Goal: Task Accomplishment & Management: Manage account settings

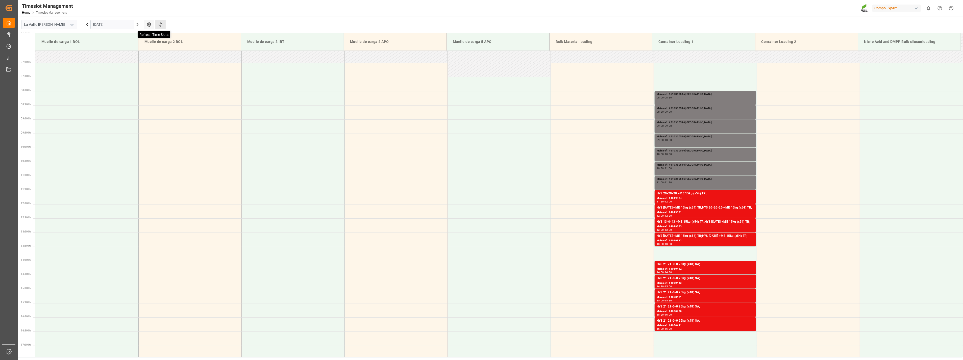
scroll to position [196, 0]
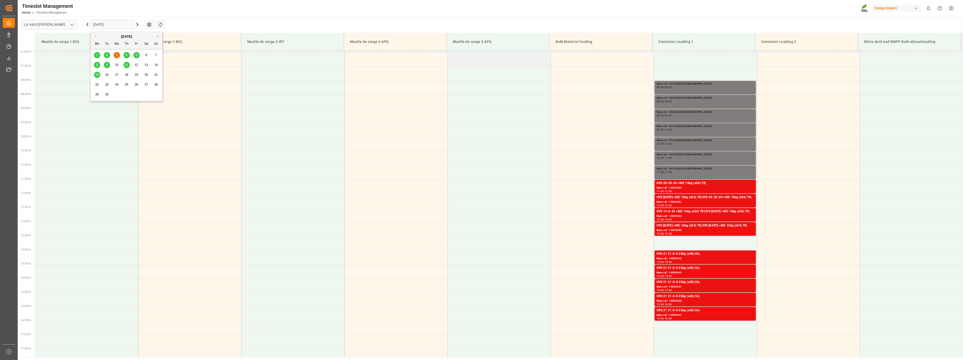
drag, startPoint x: 124, startPoint y: 23, endPoint x: 119, endPoint y: 22, distance: 5.0
click at [123, 23] on input "03.09.2025" at bounding box center [112, 25] width 44 height 10
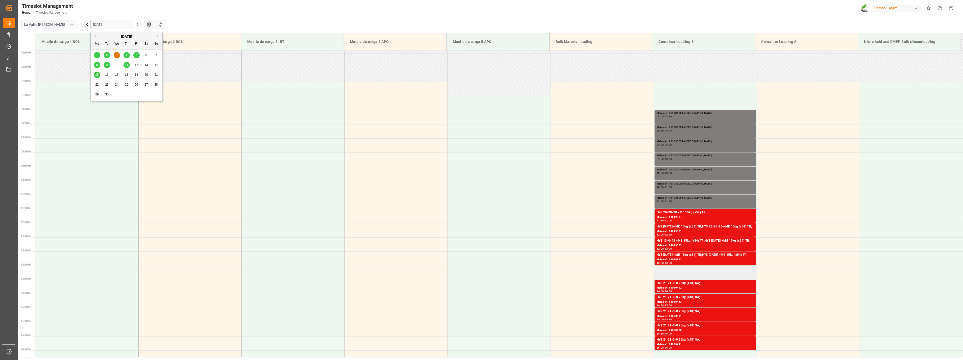
scroll to position [168, 0]
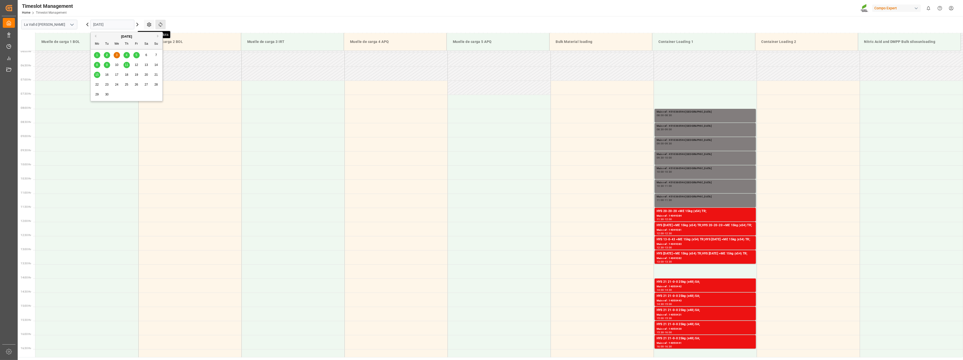
click at [159, 22] on icon at bounding box center [160, 24] width 5 height 5
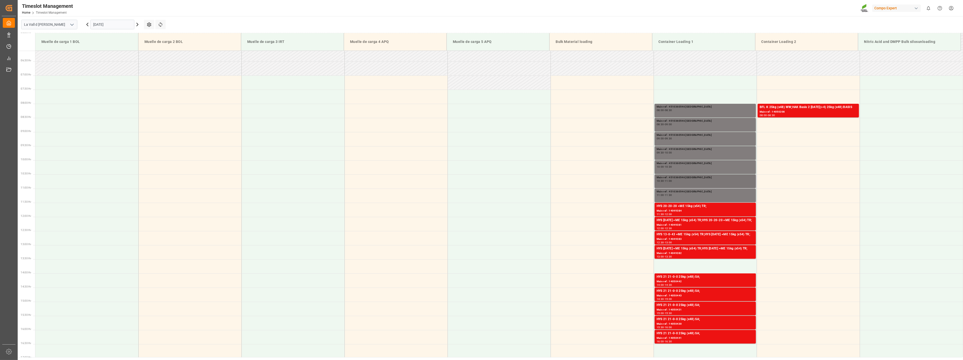
scroll to position [135, 0]
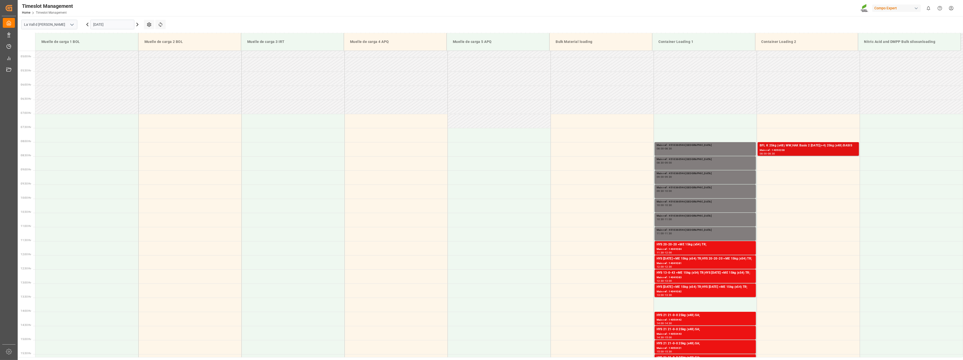
click at [807, 147] on div "BFL K 25kg (x48) WW;HAK Basis 2 [DATE](+4) 25kg (x48) BASIS" at bounding box center [808, 145] width 97 height 5
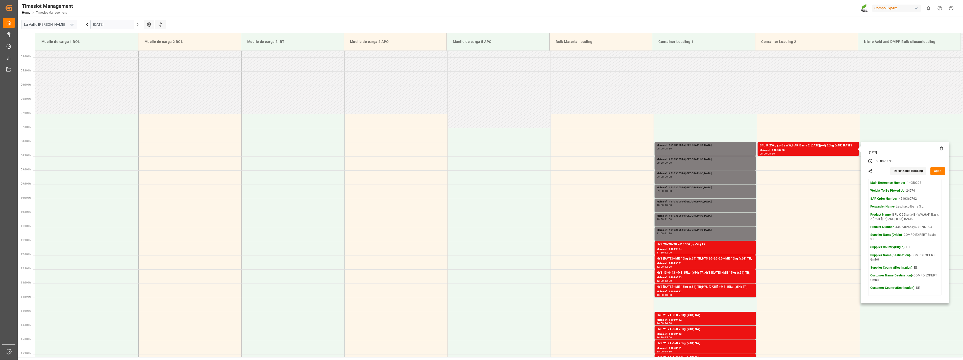
click at [937, 172] on button "Open" at bounding box center [938, 171] width 15 height 8
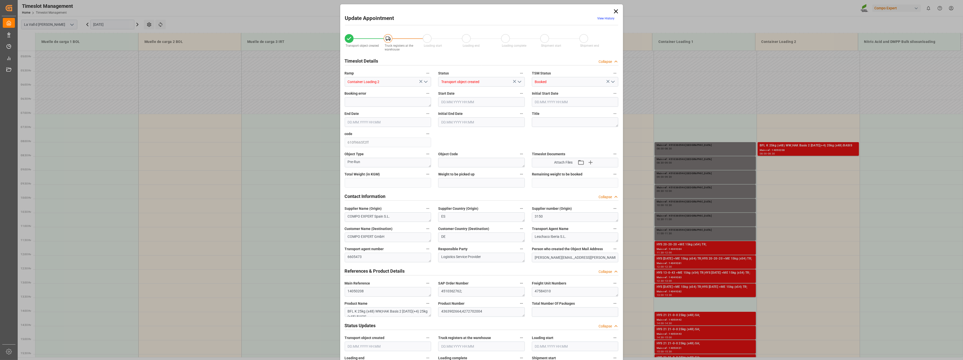
type input "24576"
type input "20"
type input "03.09.2025 08:00"
type input "02.09.2025 08:30"
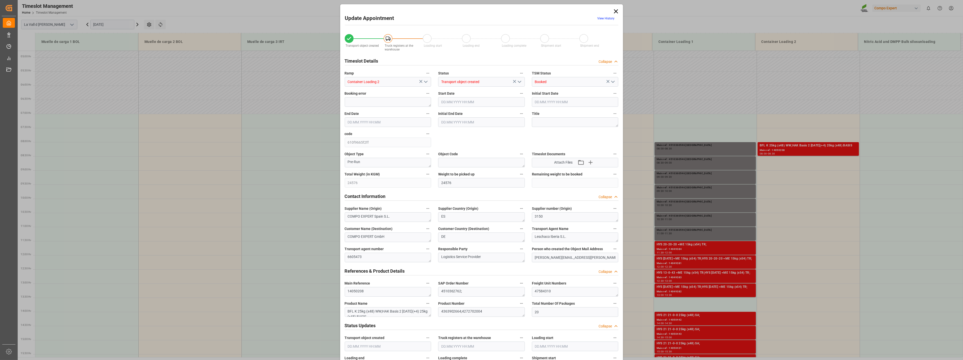
type input "03.09.2025 08:30"
type input "[DATE] 09:00"
type input "31.07.2025 09:57"
type input "07.08.2025 16:24"
click at [456, 99] on input "03.09.2025 08:00" at bounding box center [481, 102] width 87 height 10
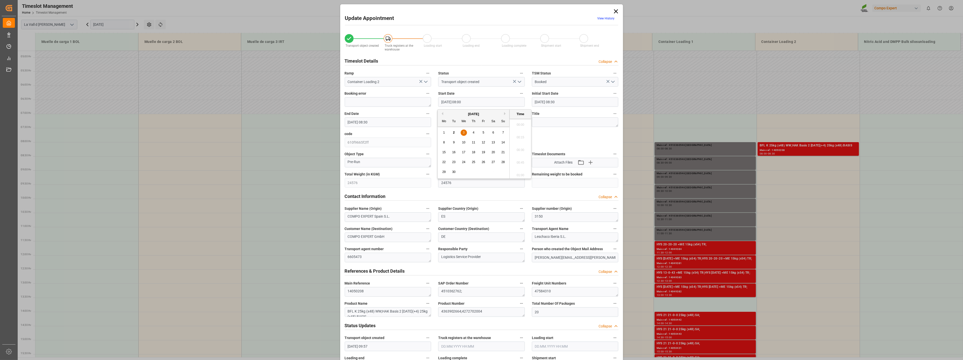
scroll to position [380, 0]
click at [455, 134] on div "2" at bounding box center [454, 133] width 6 height 6
click at [521, 160] on li "16:00" at bounding box center [520, 160] width 21 height 13
type input "02.09.2025 16:00"
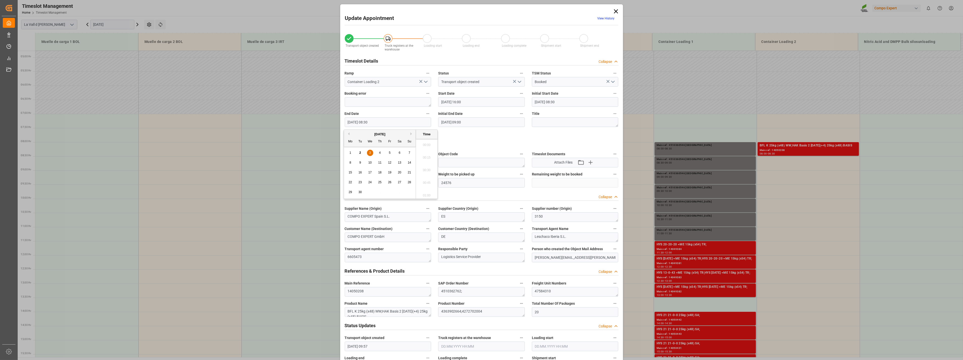
click at [365, 120] on input "03.09.2025 08:30" at bounding box center [388, 122] width 87 height 10
click at [359, 154] on div "2" at bounding box center [360, 153] width 6 height 6
drag, startPoint x: 424, startPoint y: 180, endPoint x: 416, endPoint y: 177, distance: 8.3
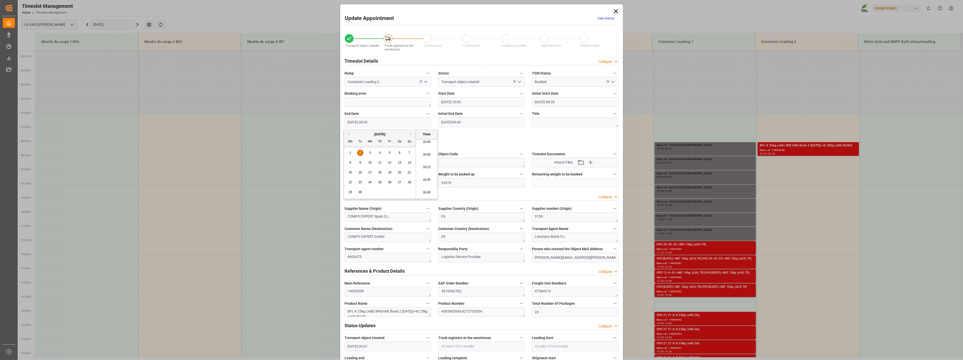
click at [424, 180] on li "16:30" at bounding box center [426, 180] width 21 height 13
type input "02.09.2025 16:30"
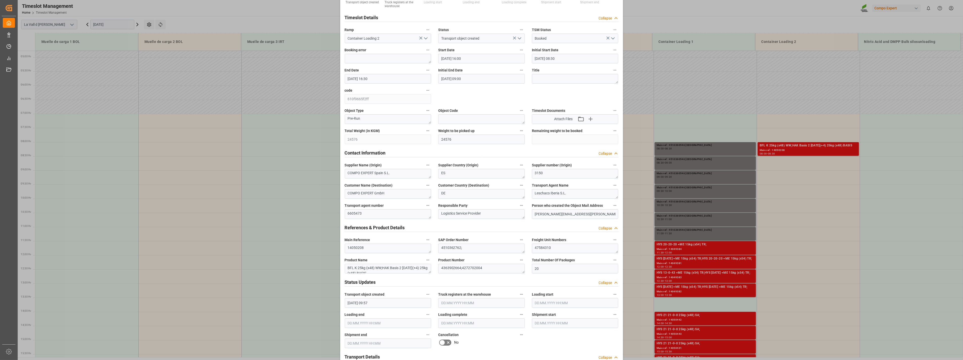
scroll to position [4, 0]
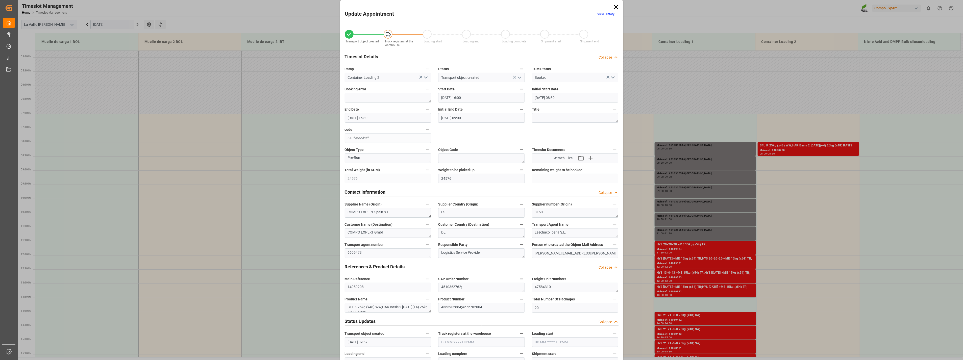
click at [425, 78] on polyline "open menu" at bounding box center [425, 78] width 3 height 2
click at [379, 157] on div "Container Loading 1" at bounding box center [388, 156] width 86 height 11
type input "Container Loading 1"
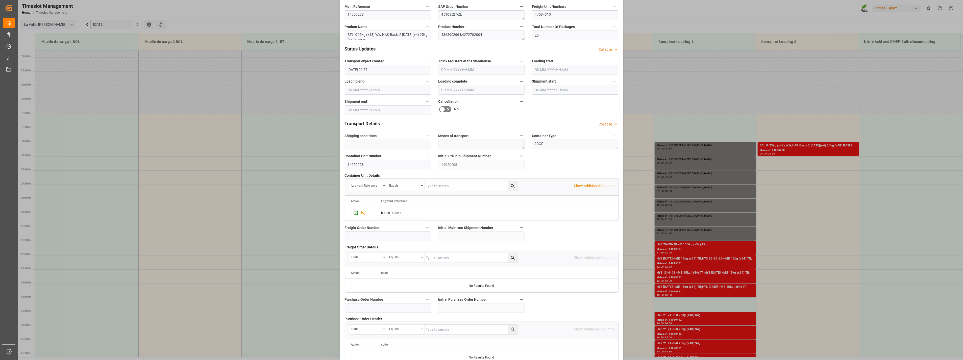
scroll to position [341, 0]
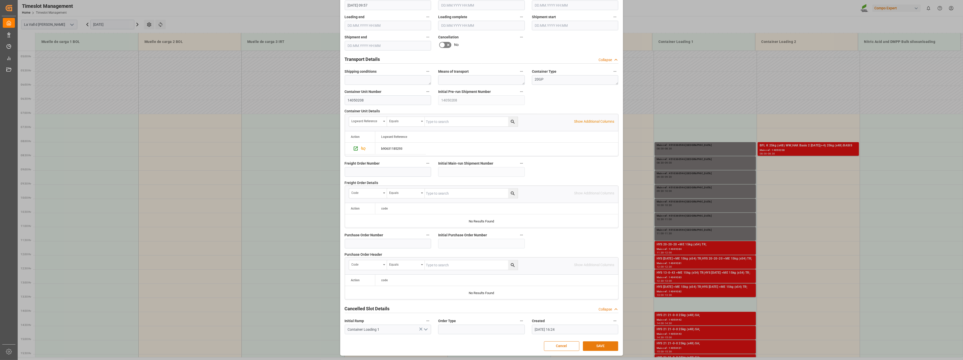
click at [606, 348] on button "SAVE" at bounding box center [600, 347] width 35 height 10
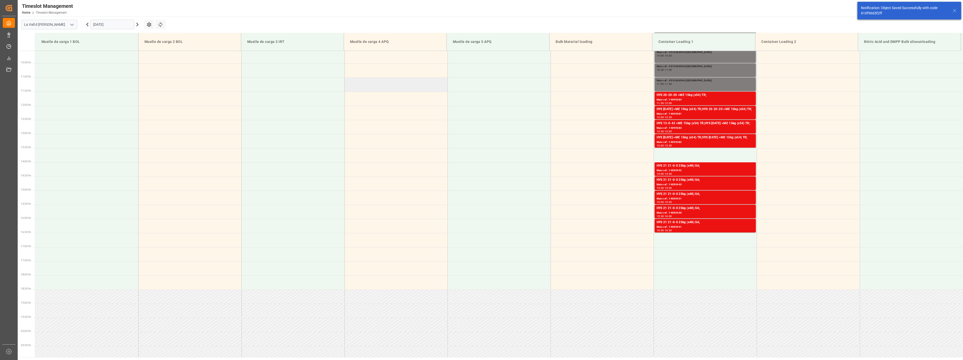
scroll to position [232, 0]
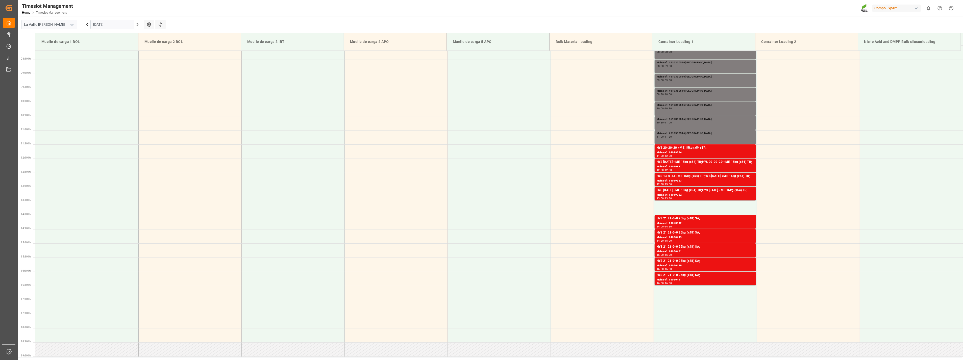
click at [118, 23] on input "03.09.2025" at bounding box center [112, 25] width 44 height 10
click at [107, 54] on span "2" at bounding box center [107, 55] width 2 height 4
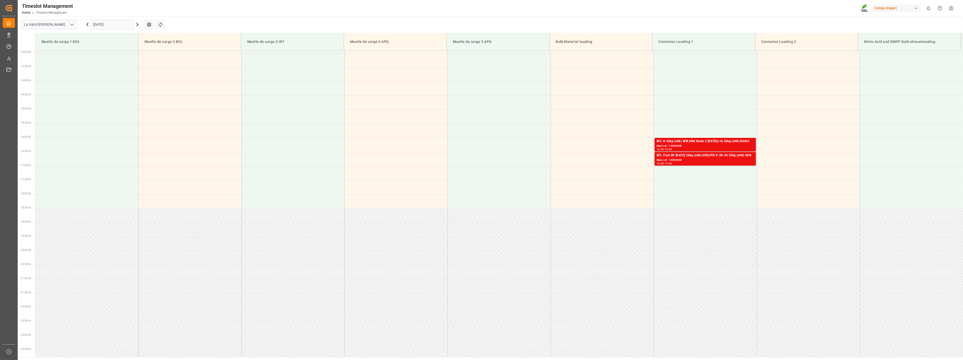
scroll to position [372, 0]
click at [679, 152] on div "Main ref : 14050206" at bounding box center [705, 154] width 97 height 4
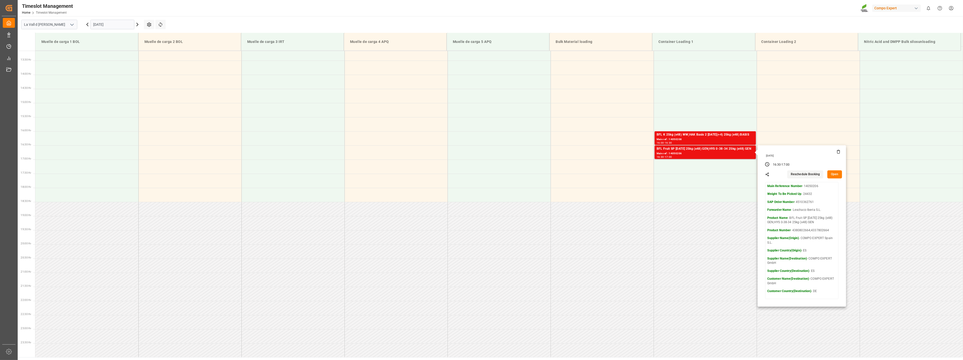
click at [832, 175] on button "Open" at bounding box center [835, 175] width 15 height 8
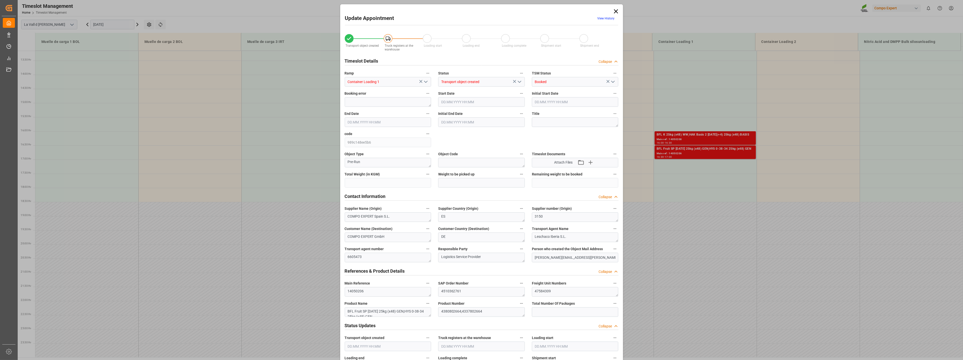
type input "24432"
type input "20"
type input "02.09.2025 16:30"
type input "[DATE] 08:00"
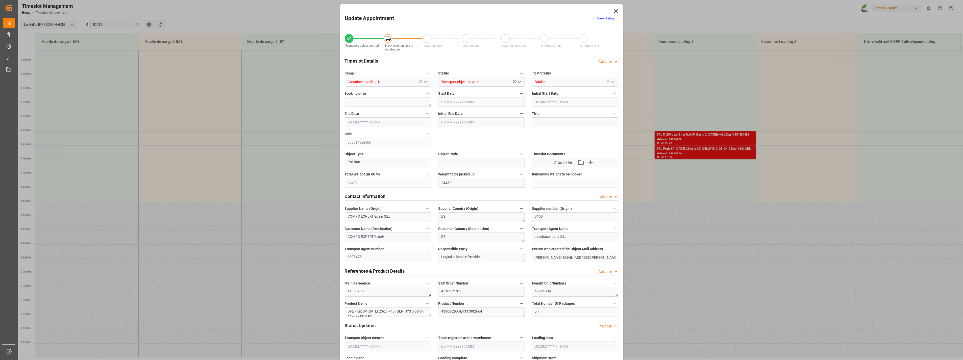
type input "02.09.2025 17:00"
type input "02.09.2025 08:30"
type input "31.07.2025 09:48"
type input "07.08.2025 16:12"
click at [479, 103] on input "02.09.2025 16:30" at bounding box center [481, 102] width 87 height 10
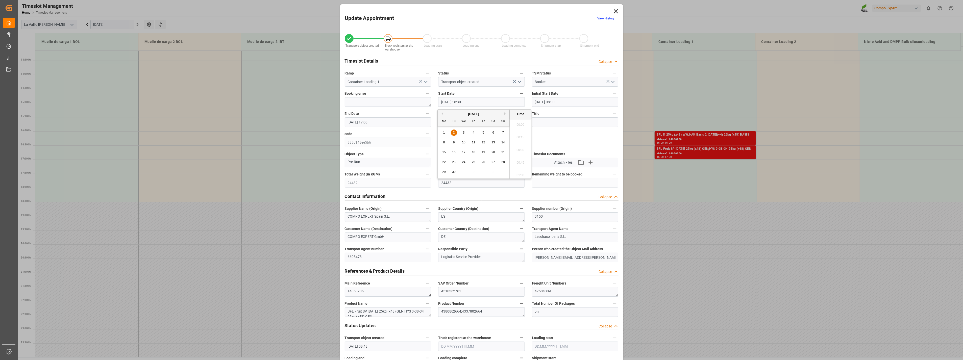
scroll to position [810, 0]
click at [465, 133] on div "3" at bounding box center [464, 133] width 6 height 6
click at [517, 141] on li "08:00" at bounding box center [520, 140] width 21 height 13
type input "03.09.2025 08:00"
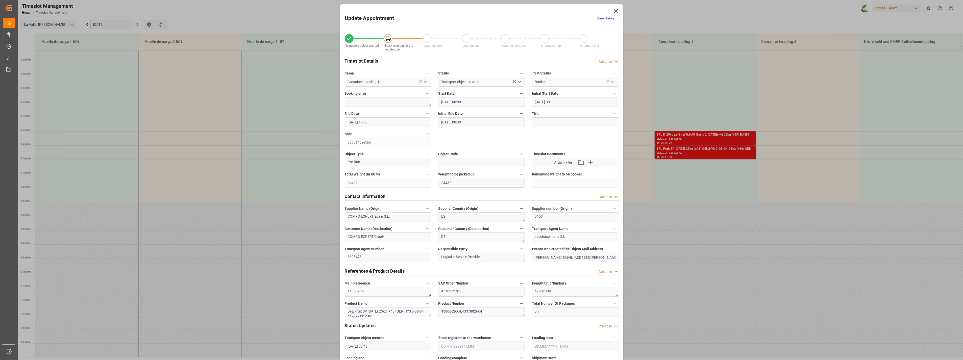
click at [392, 123] on input "02.09.2025 17:00" at bounding box center [388, 122] width 87 height 10
click at [368, 155] on div "3" at bounding box center [370, 153] width 6 height 6
click at [426, 162] on li "08:30" at bounding box center [426, 160] width 21 height 13
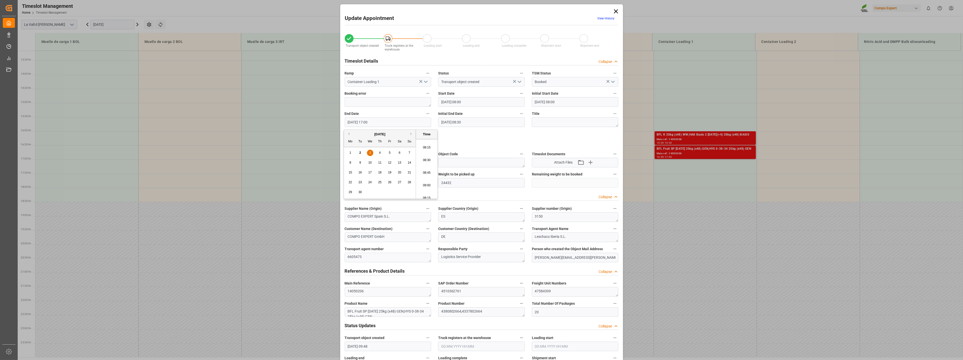
type input "03.09.2025 08:30"
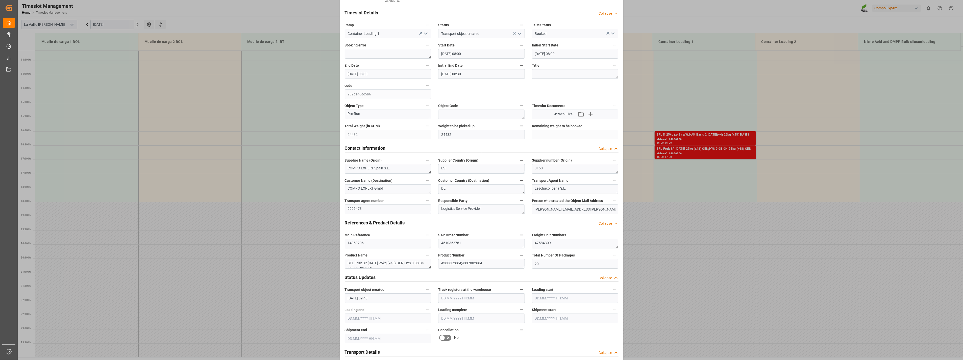
scroll to position [4, 0]
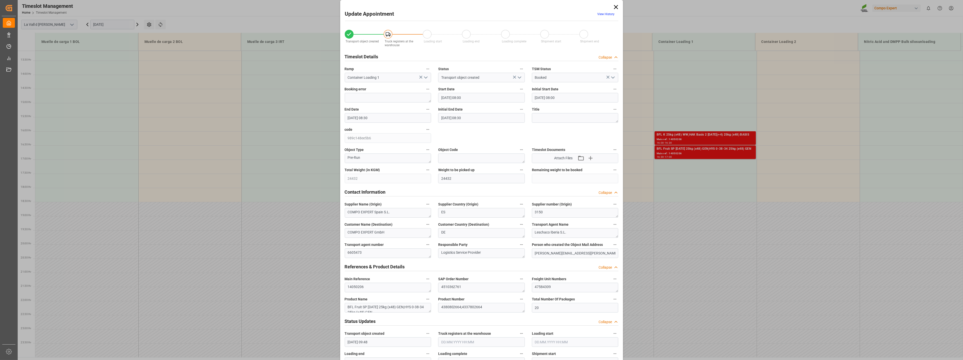
click at [424, 79] on icon "open menu" at bounding box center [426, 78] width 6 height 6
click at [376, 169] on div "Container Loading 2" at bounding box center [388, 168] width 86 height 11
type input "Container Loading 2"
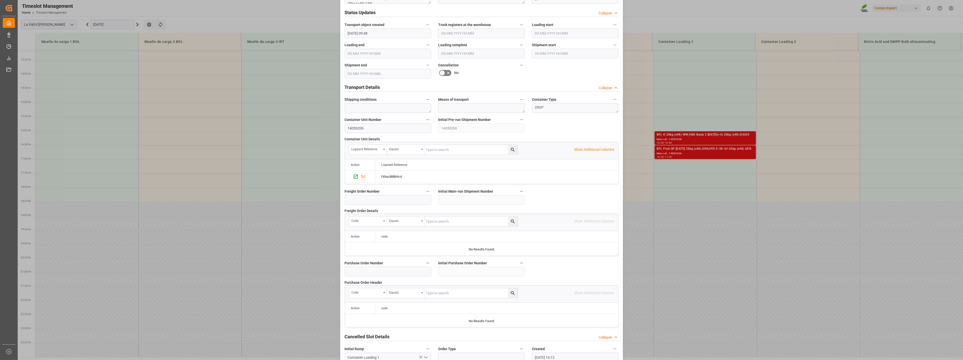
scroll to position [341, 0]
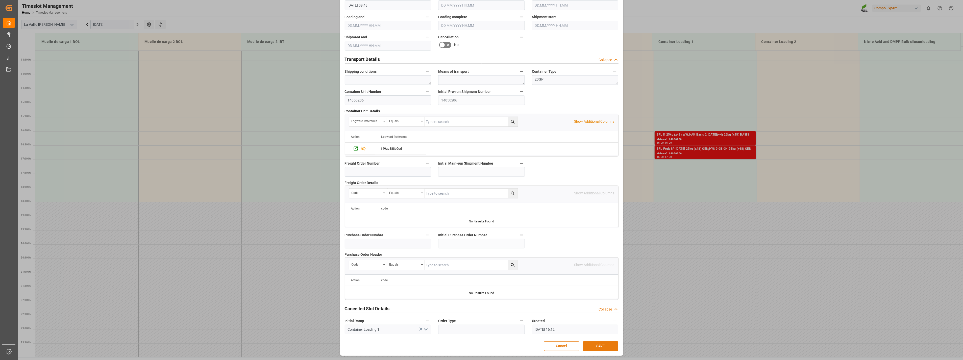
click at [599, 349] on button "SAVE" at bounding box center [600, 347] width 35 height 10
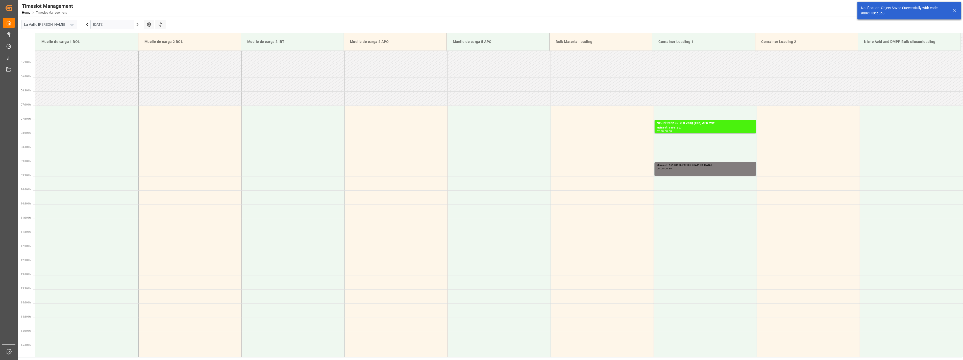
scroll to position [82, 0]
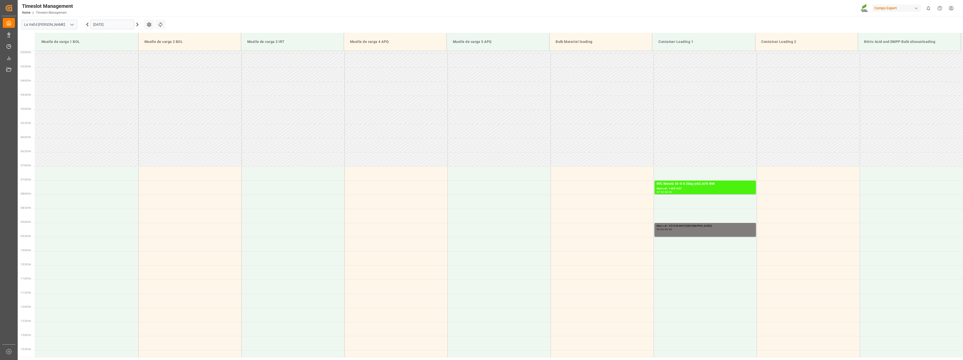
click at [137, 24] on icon at bounding box center [137, 24] width 6 height 6
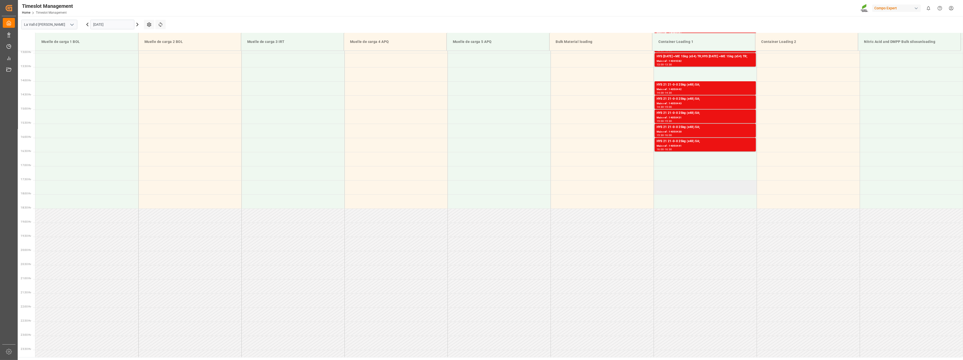
scroll to position [215, 0]
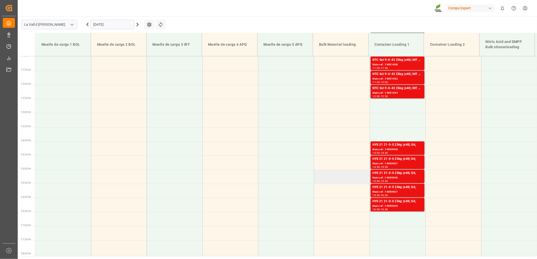
scroll to position [342, 0]
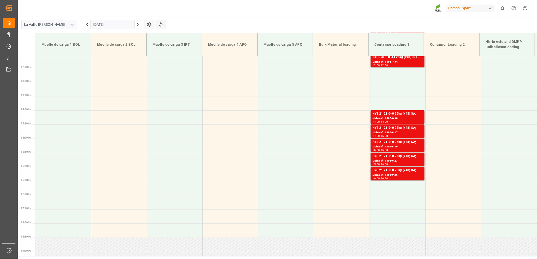
click at [107, 25] on input "[DATE]" at bounding box center [112, 25] width 44 height 10
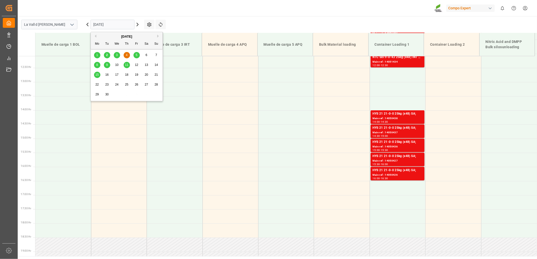
click at [106, 56] on span "2" at bounding box center [107, 55] width 2 height 4
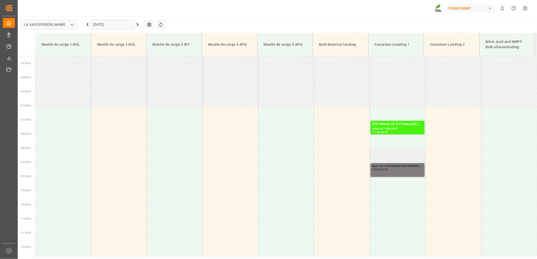
scroll to position [145, 0]
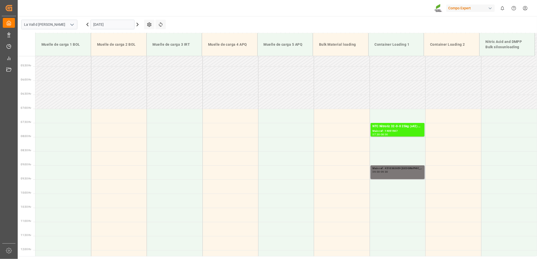
click at [392, 174] on div "Main ref : 4510363659 [GEOGRAPHIC_DATA] 09:00 - 09:30" at bounding box center [397, 172] width 50 height 12
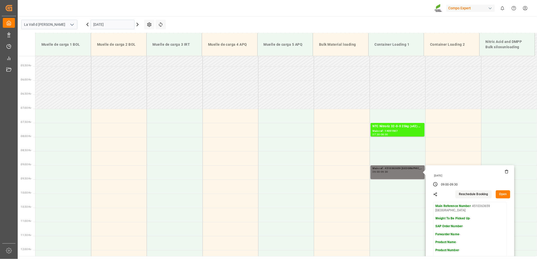
click at [499, 193] on button "Open" at bounding box center [502, 194] width 15 height 8
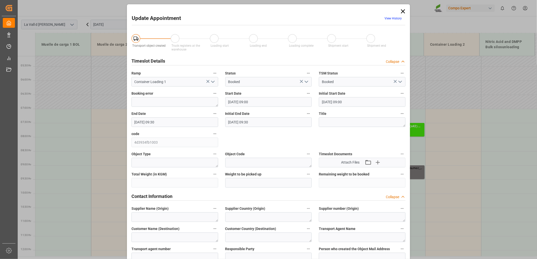
type input "[DATE] 09:00"
type input "[DATE] 09:30"
type input "[DATE] 08:20"
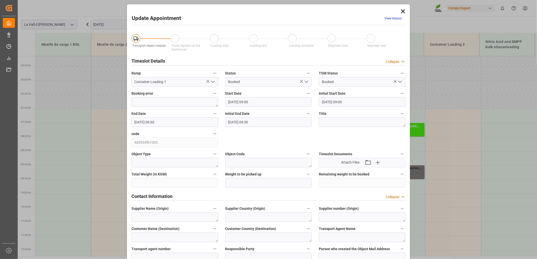
scroll to position [84, 0]
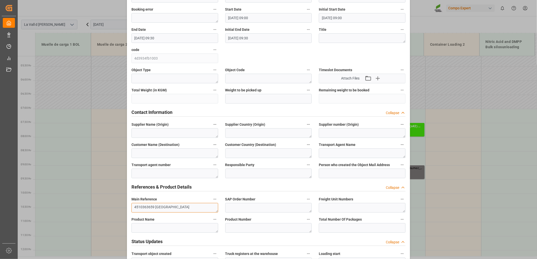
drag, startPoint x: 153, startPoint y: 210, endPoint x: 98, endPoint y: 204, distance: 55.9
click at [98, 204] on div "Update Appointment View History Transport object created Truck registers at the…" at bounding box center [268, 129] width 537 height 259
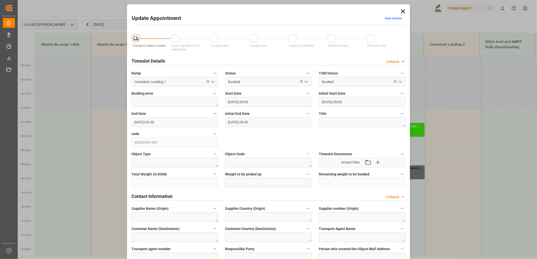
click at [269, 103] on input "[DATE] 09:00" at bounding box center [268, 102] width 87 height 10
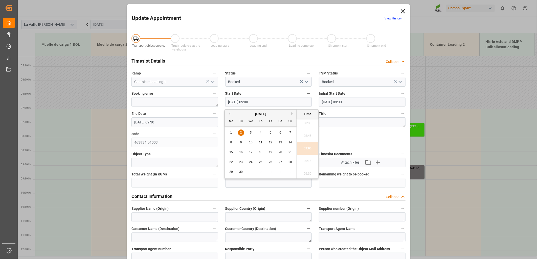
click at [239, 132] on div "2" at bounding box center [241, 133] width 6 height 6
click at [307, 162] on li "09:15" at bounding box center [307, 161] width 21 height 13
type input "[DATE] 09:15"
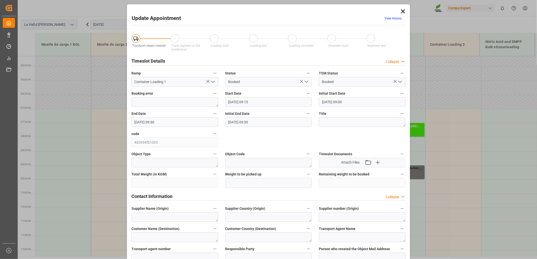
click at [163, 125] on input "[DATE] 09:30" at bounding box center [174, 122] width 87 height 10
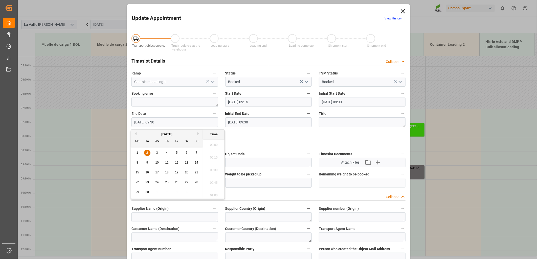
scroll to position [456, 0]
click at [149, 153] on div "2" at bounding box center [147, 153] width 6 height 6
click at [216, 165] on li "10:00" at bounding box center [213, 166] width 21 height 13
type input "[DATE] 10:00"
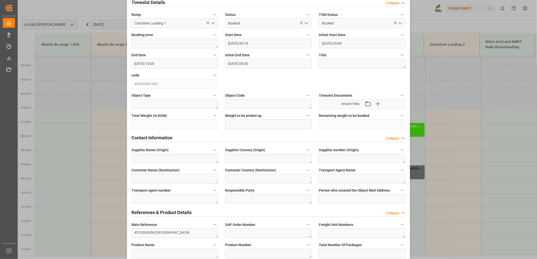
scroll to position [0, 0]
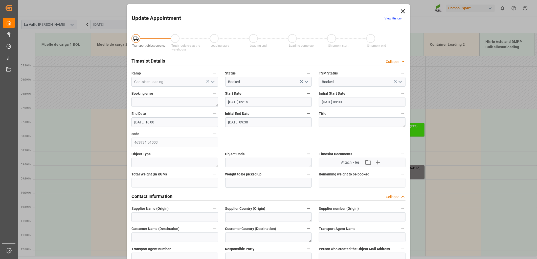
click at [403, 13] on icon at bounding box center [403, 11] width 4 height 4
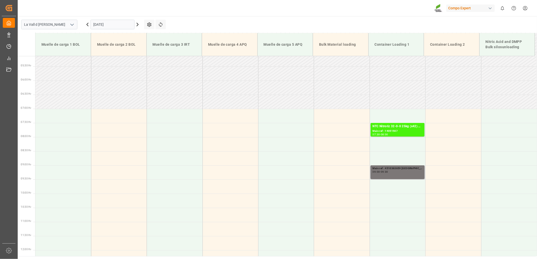
click at [384, 170] on div "Main ref : 4510363659 [GEOGRAPHIC_DATA]" at bounding box center [397, 168] width 50 height 4
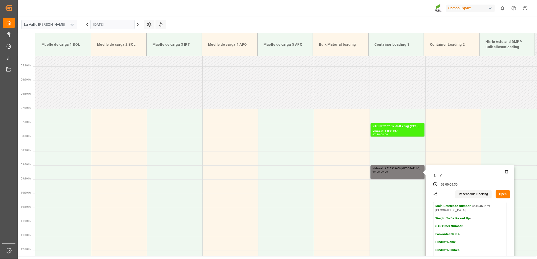
click at [502, 195] on button "Open" at bounding box center [502, 194] width 15 height 8
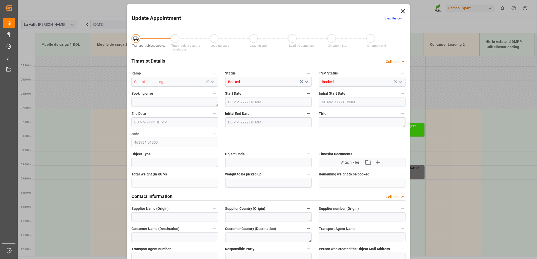
type input "[DATE] 09:00"
type input "[DATE] 09:30"
type input "[DATE] 08:20"
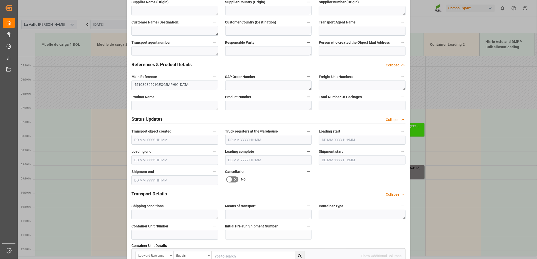
scroll to position [253, 0]
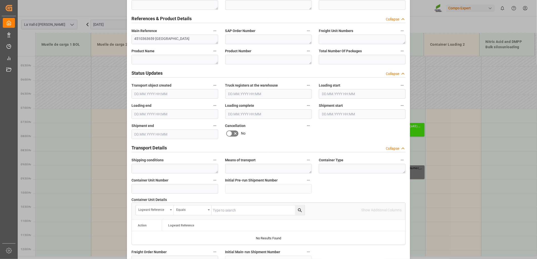
click at [258, 93] on input "text" at bounding box center [268, 94] width 87 height 10
click at [240, 125] on span "2" at bounding box center [241, 125] width 2 height 4
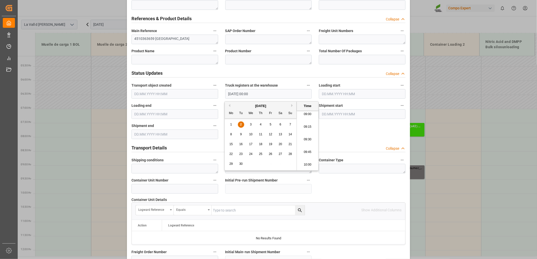
scroll to position [438, 0]
click at [307, 145] on li "09:15" at bounding box center [307, 146] width 21 height 13
type input "[DATE] 09:15"
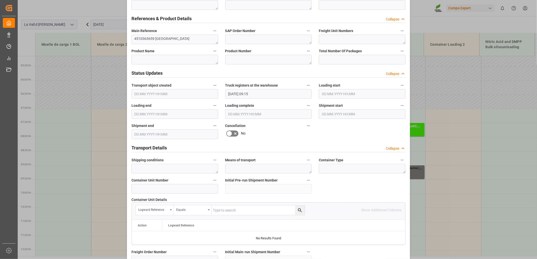
click at [333, 95] on input "text" at bounding box center [362, 94] width 87 height 10
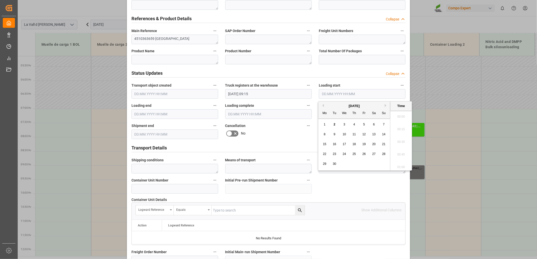
scroll to position [747, 0]
click at [335, 123] on span "2" at bounding box center [334, 125] width 2 height 4
click at [398, 159] on li "09:30" at bounding box center [400, 159] width 21 height 13
type input "[DATE] 09:30"
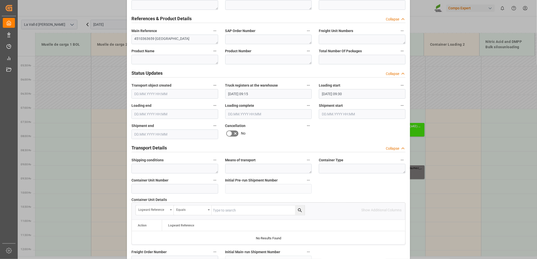
click at [164, 115] on input "text" at bounding box center [174, 114] width 87 height 10
click at [149, 146] on div "2" at bounding box center [147, 145] width 6 height 6
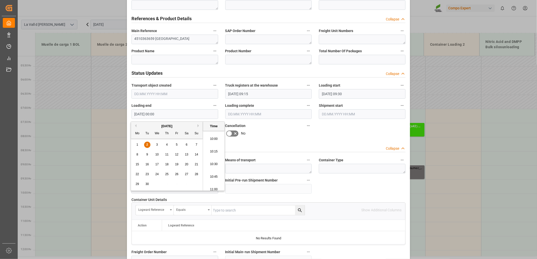
scroll to position [494, 0]
click at [215, 148] on li "10:00" at bounding box center [213, 148] width 21 height 13
type input "[DATE] 10:00"
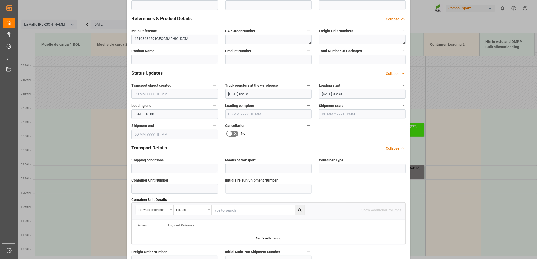
click at [246, 116] on input "text" at bounding box center [268, 114] width 87 height 10
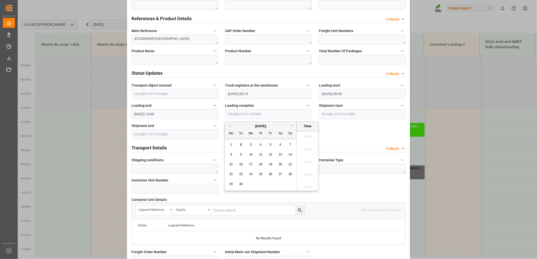
scroll to position [747, 0]
click at [242, 144] on div "2" at bounding box center [241, 145] width 6 height 6
click at [304, 177] on li "10:00" at bounding box center [307, 176] width 21 height 13
type input "[DATE] 10:00"
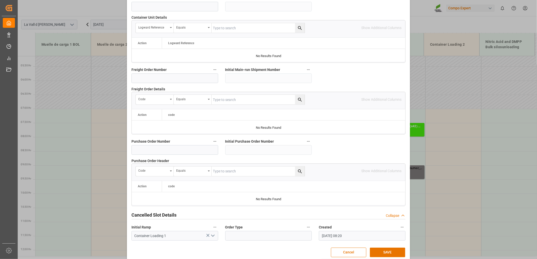
scroll to position [442, 0]
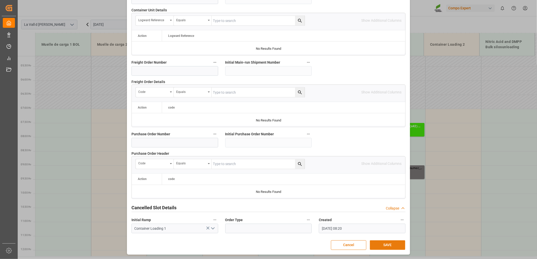
click at [380, 245] on button "SAVE" at bounding box center [387, 245] width 35 height 10
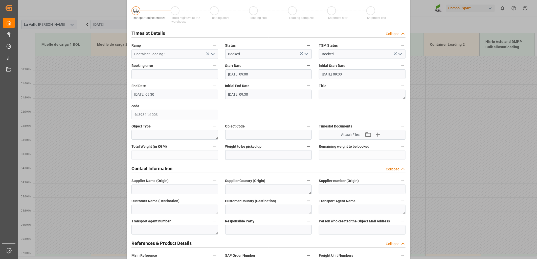
scroll to position [0, 0]
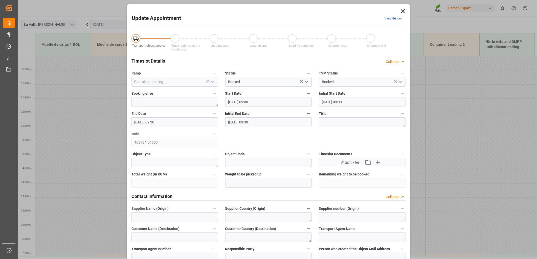
click at [403, 10] on icon at bounding box center [403, 11] width 4 height 4
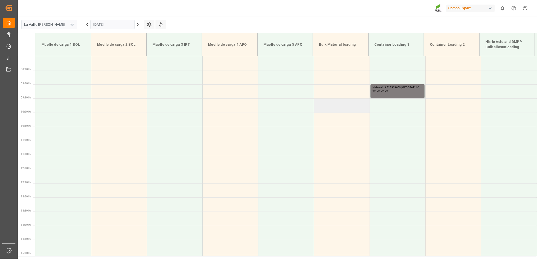
scroll to position [168, 0]
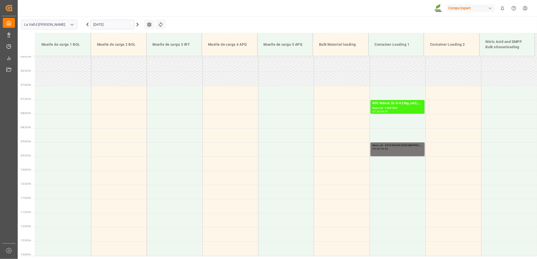
click at [400, 152] on div "Main ref : 4510363659 [GEOGRAPHIC_DATA] 09:00 - 09:30" at bounding box center [397, 149] width 50 height 12
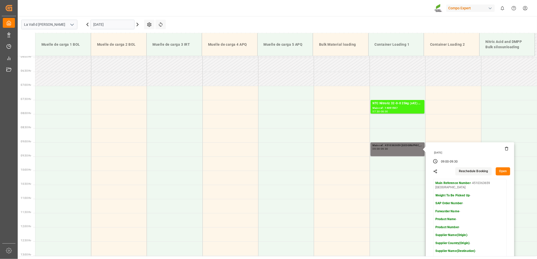
click at [503, 171] on button "Open" at bounding box center [502, 171] width 15 height 8
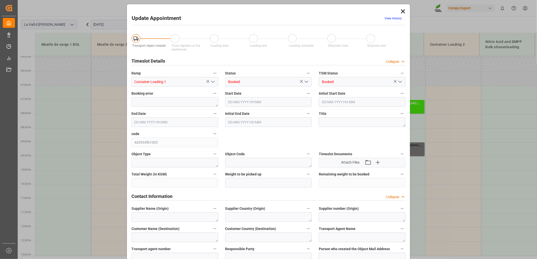
type input "[DATE] 09:00"
type input "[DATE] 09:30"
type input "[DATE] 08:20"
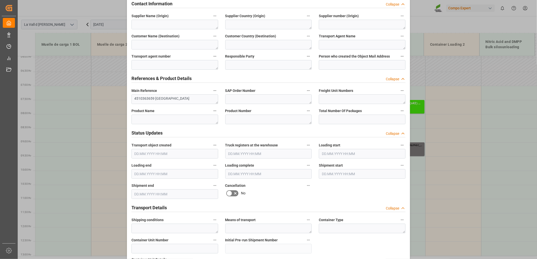
scroll to position [253, 0]
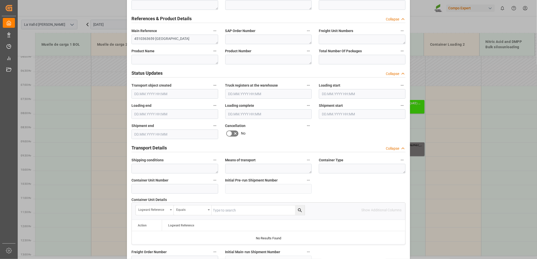
click at [172, 94] on input "text" at bounding box center [174, 94] width 87 height 10
click at [243, 94] on input "text" at bounding box center [268, 94] width 87 height 10
click at [241, 126] on span "2" at bounding box center [241, 125] width 2 height 4
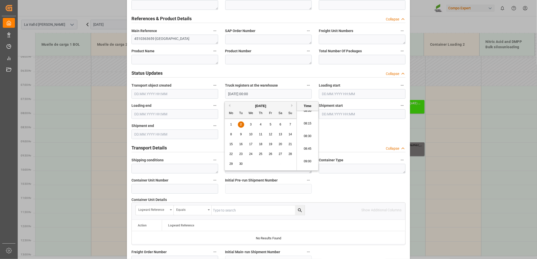
scroll to position [438, 0]
click at [305, 148] on li "09:15" at bounding box center [307, 146] width 21 height 13
type input "[DATE] 09:15"
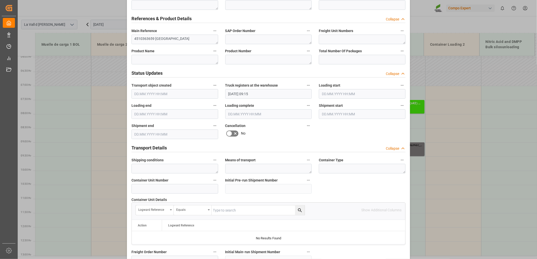
click at [330, 93] on input "text" at bounding box center [362, 94] width 87 height 10
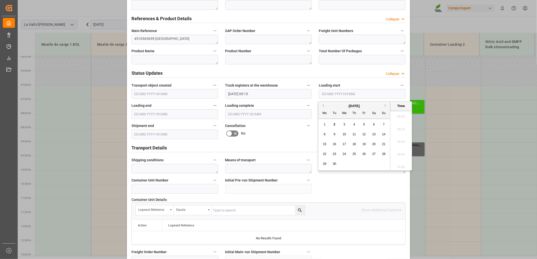
scroll to position [747, 0]
click at [334, 126] on span "2" at bounding box center [334, 125] width 2 height 4
drag, startPoint x: 400, startPoint y: 116, endPoint x: 400, endPoint y: 119, distance: 2.6
click at [401, 116] on li "09:45" at bounding box center [400, 115] width 21 height 13
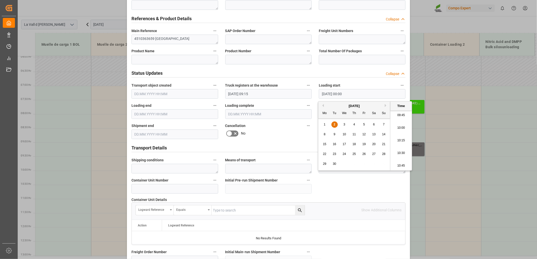
type input "[DATE] 09:45"
click at [356, 93] on input "[DATE] 09:45" at bounding box center [362, 94] width 87 height 10
click at [169, 113] on input "text" at bounding box center [174, 114] width 87 height 10
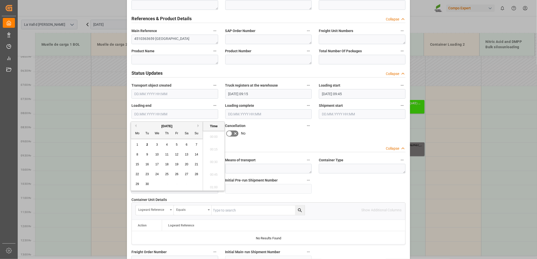
scroll to position [747, 0]
click at [147, 147] on div "2" at bounding box center [147, 145] width 6 height 6
click at [215, 150] on li "10:00" at bounding box center [213, 148] width 21 height 13
type input "[DATE] 10:00"
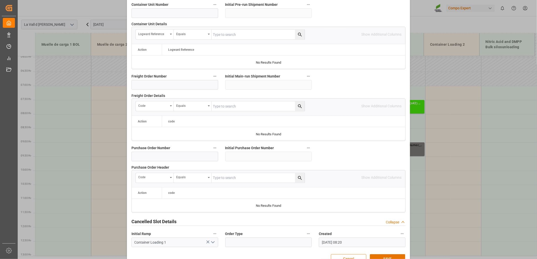
scroll to position [442, 0]
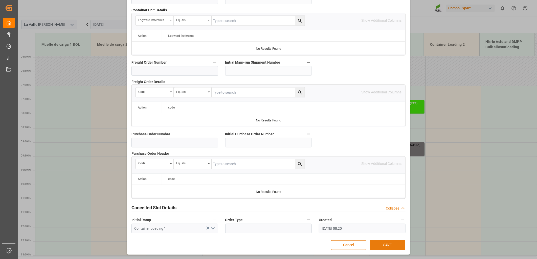
click at [388, 247] on button "SAVE" at bounding box center [387, 245] width 35 height 10
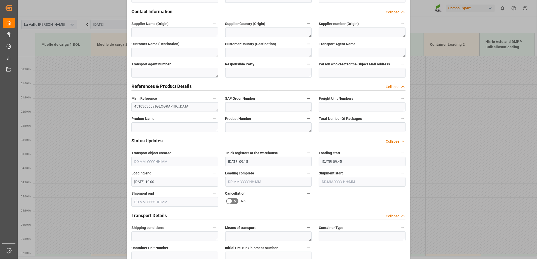
scroll to position [196, 0]
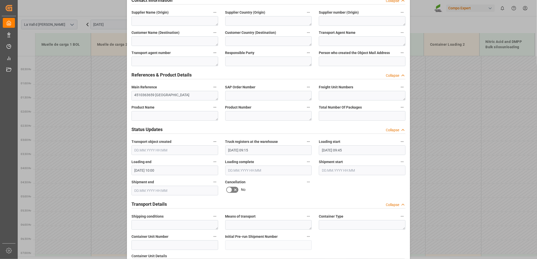
click at [261, 153] on input "[DATE] 09:15" at bounding box center [268, 151] width 87 height 10
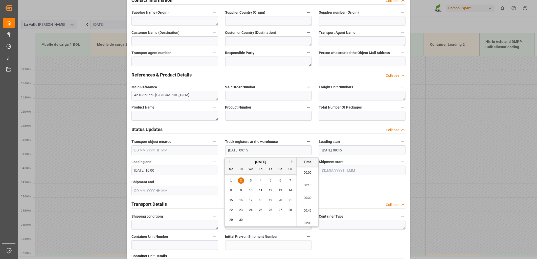
scroll to position [444, 0]
click at [302, 185] on li "09:00" at bounding box center [307, 184] width 21 height 13
type input "[DATE] 09:00"
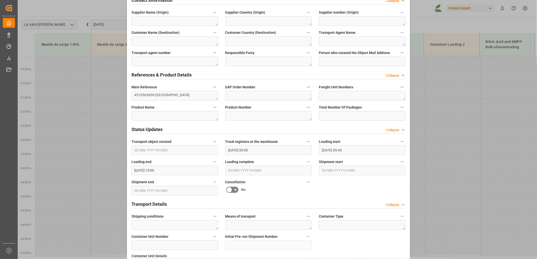
click at [377, 151] on input "[DATE] 09:45" at bounding box center [362, 151] width 87 height 10
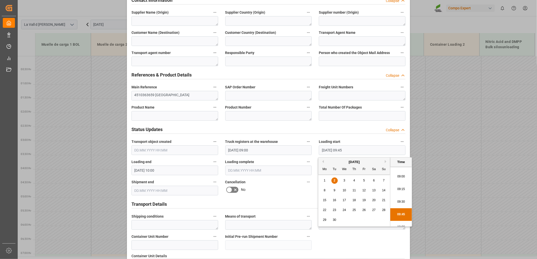
scroll to position [441, 0]
click at [400, 187] on li "09:00" at bounding box center [400, 187] width 21 height 13
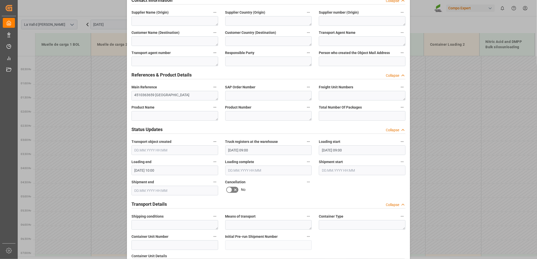
click at [158, 172] on input "[DATE] 10:00" at bounding box center [174, 171] width 87 height 10
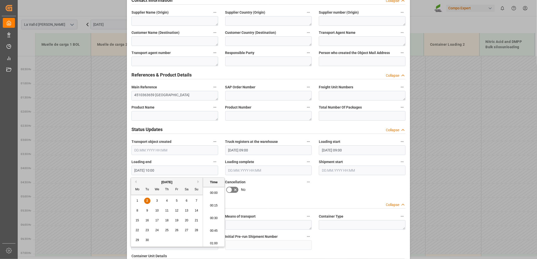
scroll to position [481, 0]
click at [211, 219] on li "10:00" at bounding box center [213, 217] width 21 height 13
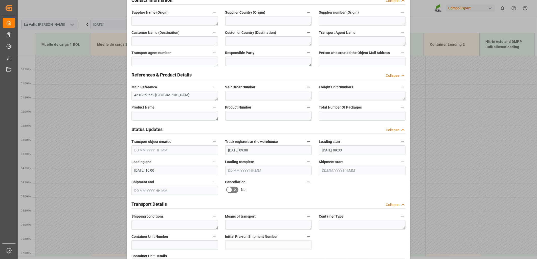
click at [328, 150] on input "[DATE] 09:00" at bounding box center [362, 151] width 87 height 10
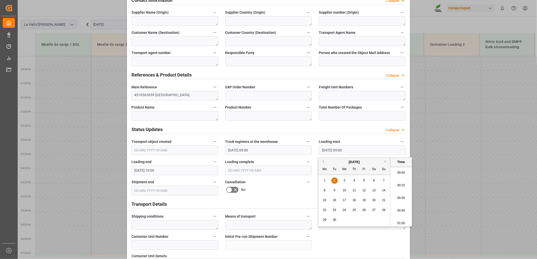
scroll to position [431, 0]
click at [403, 221] on li "09:30" at bounding box center [400, 222] width 21 height 13
type input "[DATE] 09:30"
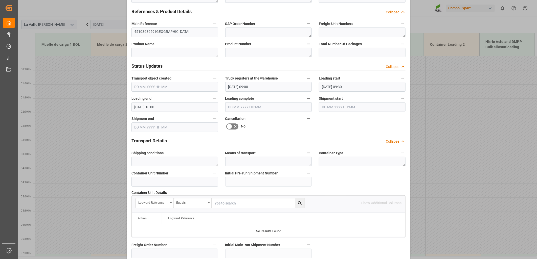
scroll to position [281, 0]
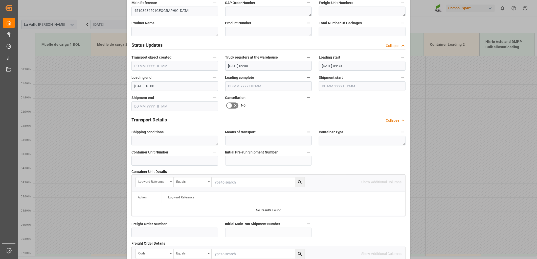
click at [259, 85] on input "text" at bounding box center [268, 86] width 87 height 10
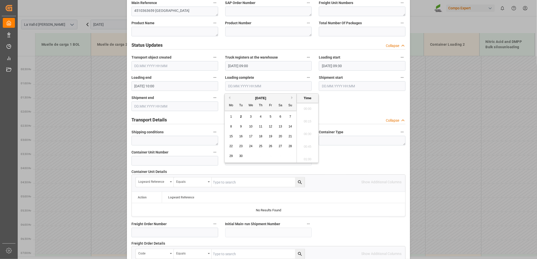
scroll to position [747, 0]
click at [240, 115] on span "2" at bounding box center [241, 117] width 2 height 4
click at [306, 119] on li "10:00" at bounding box center [307, 120] width 21 height 13
type input "[DATE] 10:00"
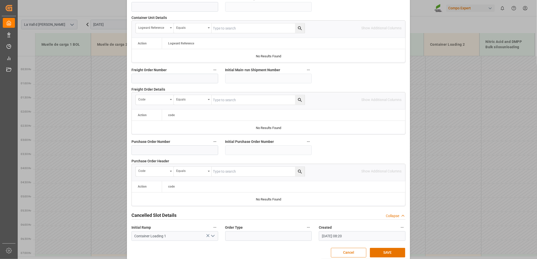
scroll to position [442, 0]
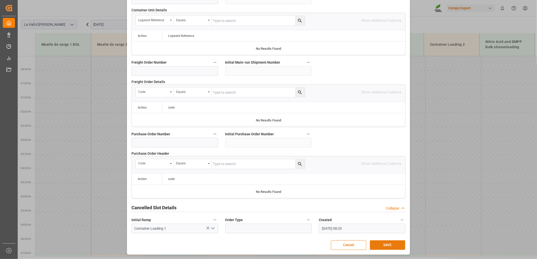
click at [390, 247] on button "SAVE" at bounding box center [387, 245] width 35 height 10
click at [424, 25] on div "Update Appointment View History Transport object created Truck registers at the…" at bounding box center [268, 129] width 537 height 259
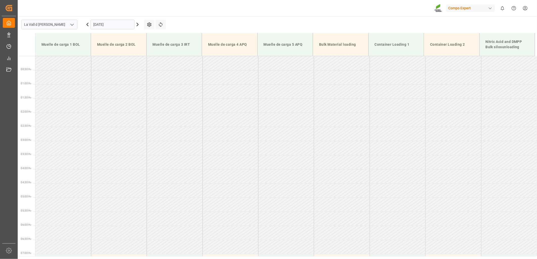
scroll to position [140, 0]
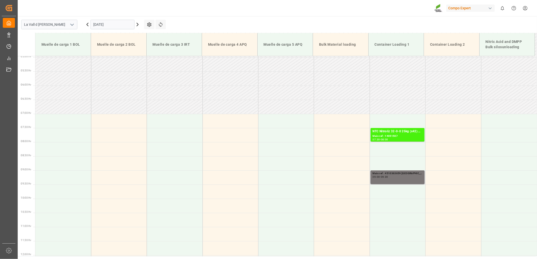
click at [390, 180] on div "Main ref : 4510363659 [GEOGRAPHIC_DATA] 09:00 - 09:30" at bounding box center [397, 178] width 50 height 12
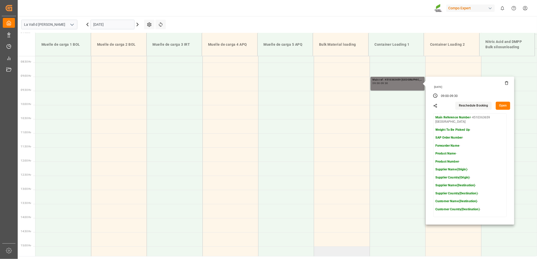
scroll to position [253, 0]
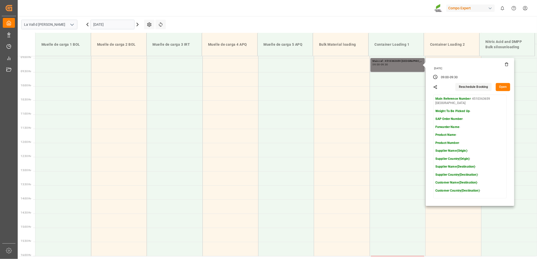
click at [504, 87] on button "Open" at bounding box center [502, 87] width 15 height 8
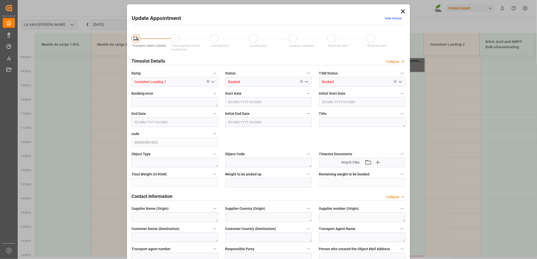
type input "[DATE] 09:00"
type input "[DATE] 09:30"
type input "[DATE] 08:20"
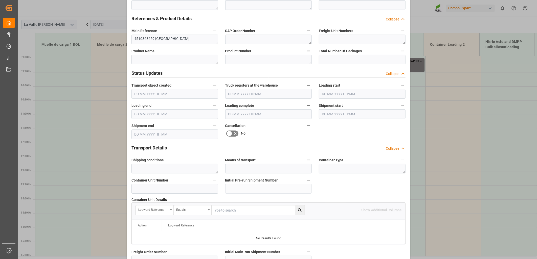
click at [248, 91] on input "text" at bounding box center [268, 94] width 87 height 10
click at [240, 125] on span "2" at bounding box center [241, 125] width 2 height 4
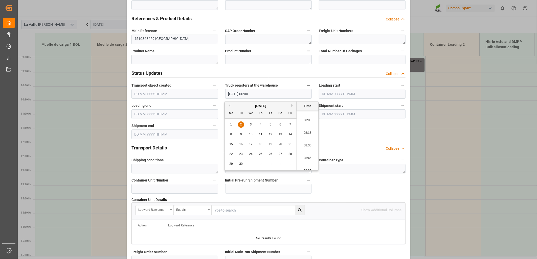
scroll to position [410, 0]
click at [305, 161] on li "09:00" at bounding box center [307, 161] width 21 height 13
type input "[DATE] 09:00"
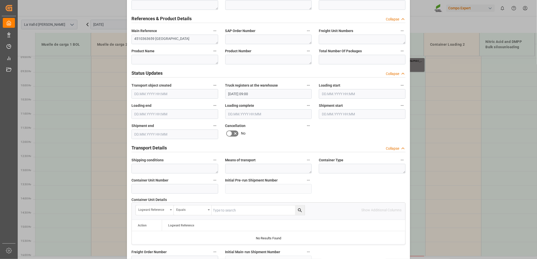
click at [329, 94] on input "text" at bounding box center [362, 94] width 87 height 10
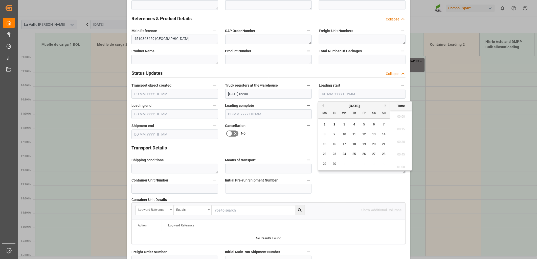
scroll to position [747, 0]
click at [333, 125] on div "2" at bounding box center [334, 125] width 6 height 6
click at [398, 161] on li "09:00" at bounding box center [400, 161] width 21 height 13
type input "[DATE] 09:00"
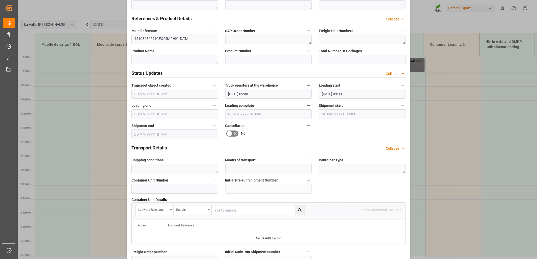
click at [173, 115] on input "text" at bounding box center [174, 114] width 87 height 10
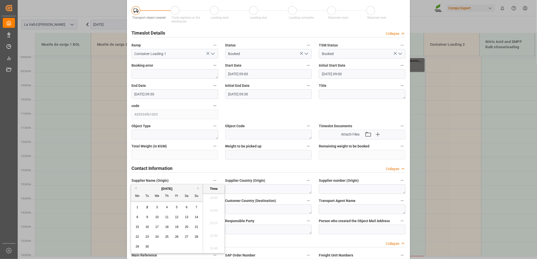
scroll to position [0, 0]
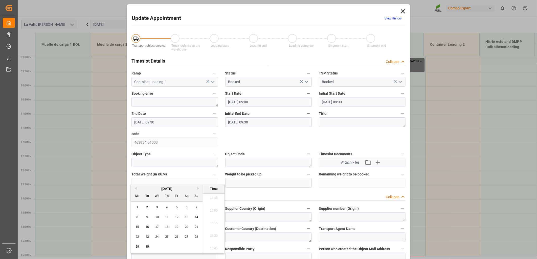
drag, startPoint x: 401, startPoint y: 11, endPoint x: 397, endPoint y: 13, distance: 4.9
click at [401, 11] on icon at bounding box center [402, 11] width 7 height 7
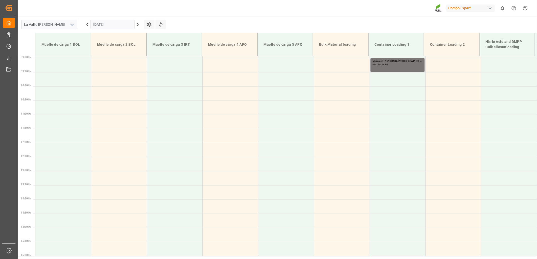
click at [393, 64] on div "09:00 - 09:30" at bounding box center [397, 64] width 50 height 3
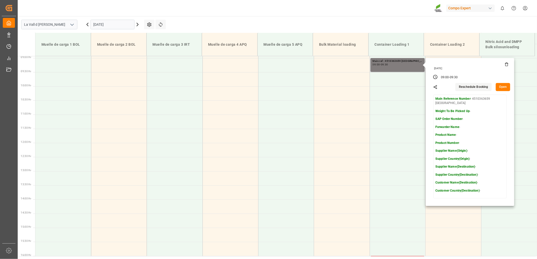
click at [503, 87] on button "Open" at bounding box center [502, 87] width 15 height 8
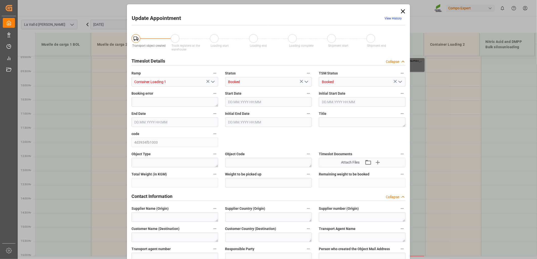
type input "[DATE] 09:00"
type input "[DATE] 09:30"
type input "[DATE] 08:20"
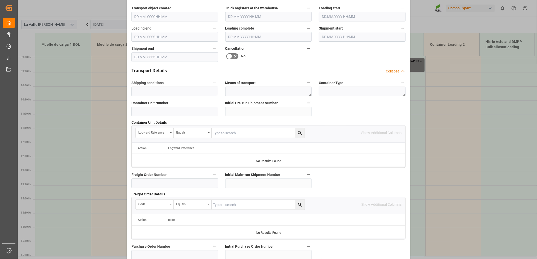
scroll to position [274, 0]
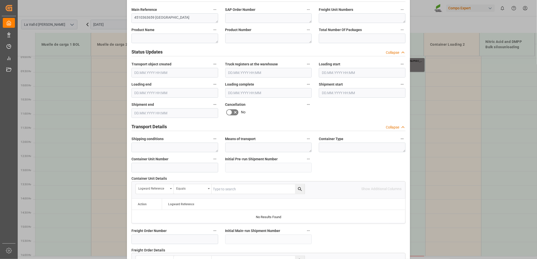
click at [234, 72] on input "text" at bounding box center [268, 73] width 87 height 10
click at [241, 104] on span "2" at bounding box center [241, 104] width 2 height 4
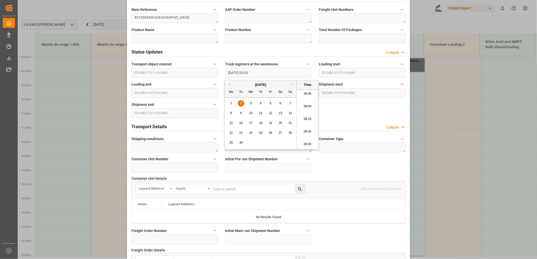
scroll to position [438, 0]
click at [306, 113] on li "09:00" at bounding box center [307, 112] width 21 height 13
type input "[DATE] 09:00"
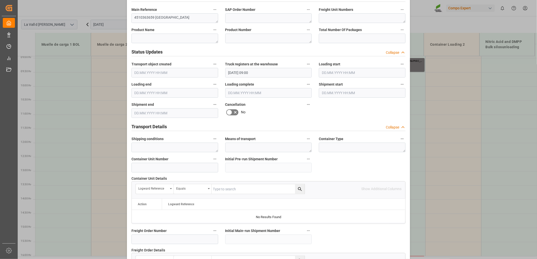
click at [361, 72] on input "text" at bounding box center [362, 73] width 87 height 10
click at [333, 104] on span "2" at bounding box center [334, 104] width 2 height 4
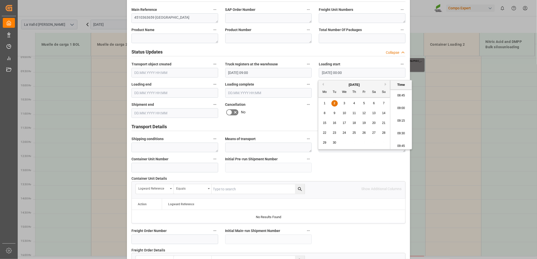
scroll to position [438, 0]
click at [396, 112] on li "09:00" at bounding box center [400, 112] width 21 height 13
type input "[DATE] 09:00"
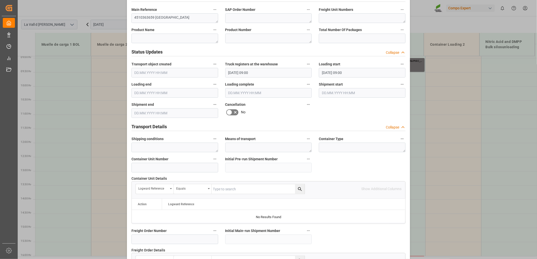
click at [160, 90] on input "text" at bounding box center [174, 93] width 87 height 10
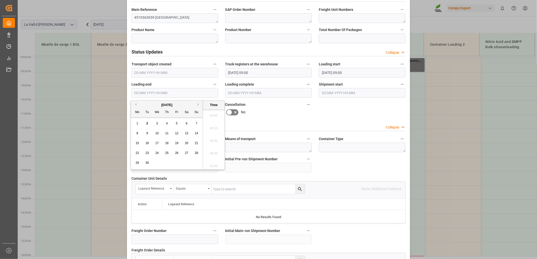
scroll to position [747, 0]
click at [147, 124] on span "2" at bounding box center [147, 124] width 2 height 4
click at [213, 131] on li "09:30" at bounding box center [213, 130] width 21 height 13
type input "[DATE] 09:30"
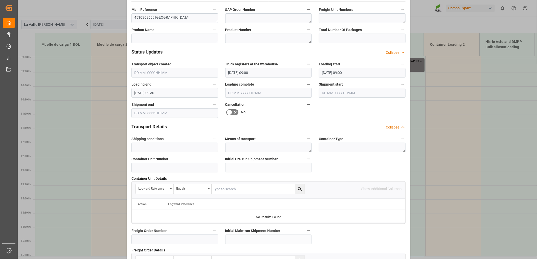
click at [253, 93] on input "text" at bounding box center [268, 93] width 87 height 10
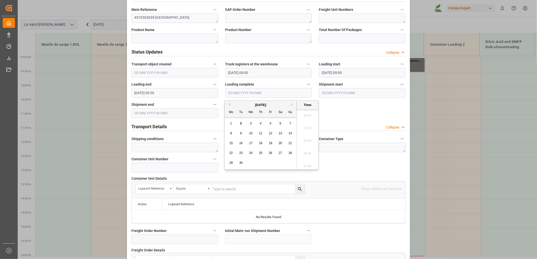
scroll to position [747, 0]
click at [240, 122] on span "2" at bounding box center [241, 124] width 2 height 4
click at [304, 158] on li "09:30" at bounding box center [307, 158] width 21 height 13
type input "[DATE] 09:30"
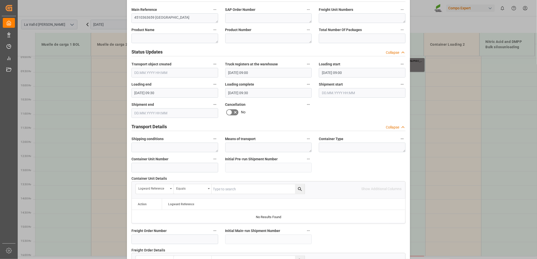
scroll to position [442, 0]
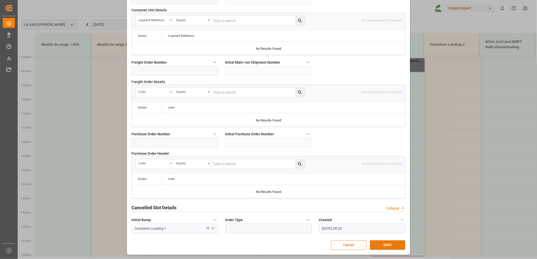
click at [389, 243] on button "SAVE" at bounding box center [387, 245] width 35 height 10
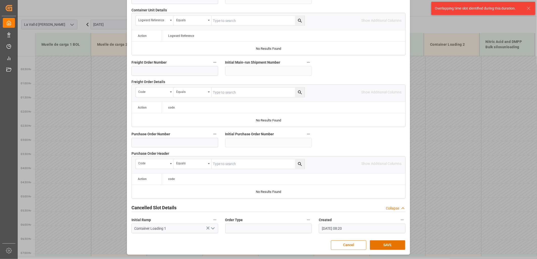
click at [59, 11] on div "Update Appointment View History Transport object created Truck registers at the…" at bounding box center [268, 129] width 537 height 259
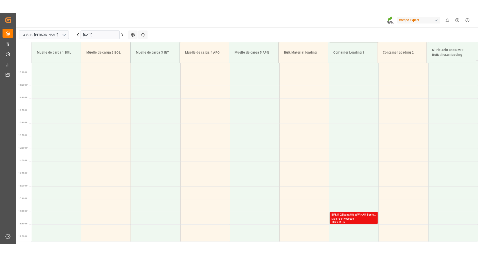
scroll to position [196, 0]
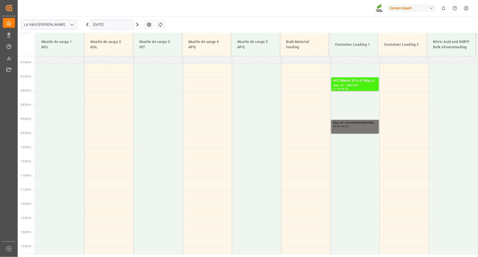
click at [343, 133] on div "Main ref : 4510363659 [GEOGRAPHIC_DATA] 09:00 - 09:30" at bounding box center [355, 127] width 49 height 14
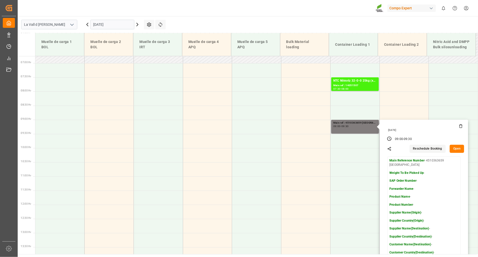
click at [457, 153] on div "[DATE] 09:00 - 09:30 Reschedule Booking Open Main Reference Number - 4510363659…" at bounding box center [424, 194] width 88 height 148
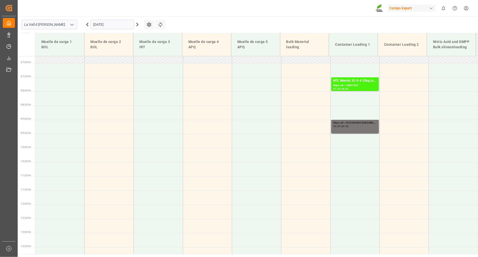
click at [356, 130] on div "Main ref : 4510363659 [GEOGRAPHIC_DATA] 09:00 - 09:30" at bounding box center [354, 127] width 43 height 12
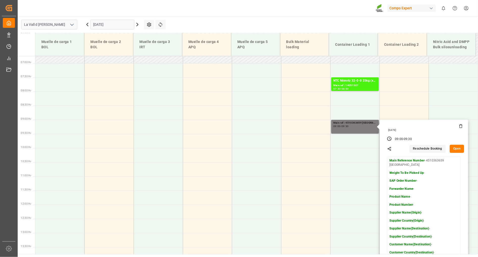
click at [461, 148] on button "Open" at bounding box center [457, 149] width 15 height 8
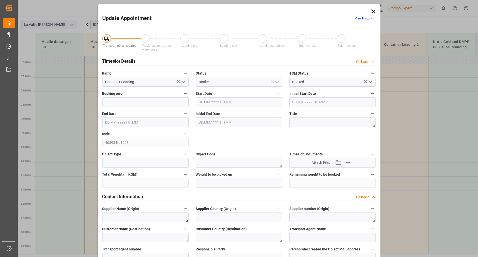
type input "[DATE] 09:00"
type input "[DATE] 09:30"
type input "[DATE] 08:20"
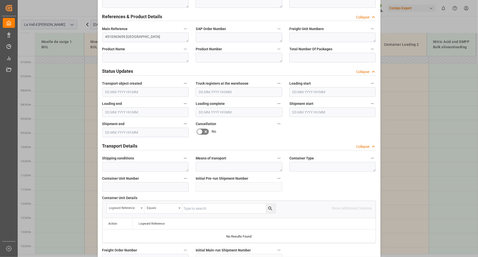
scroll to position [253, 0]
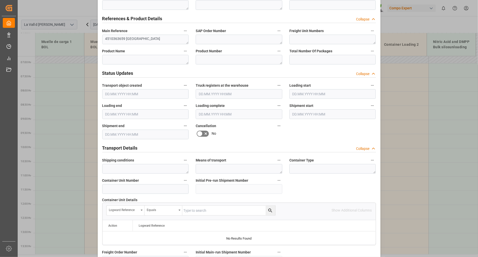
click at [305, 95] on input "text" at bounding box center [332, 94] width 87 height 10
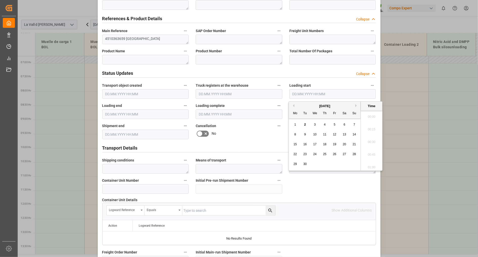
scroll to position [759, 0]
click at [305, 125] on span "2" at bounding box center [305, 125] width 2 height 4
drag, startPoint x: 370, startPoint y: 147, endPoint x: 376, endPoint y: 148, distance: 6.2
click at [370, 146] on li "09:30" at bounding box center [371, 146] width 21 height 13
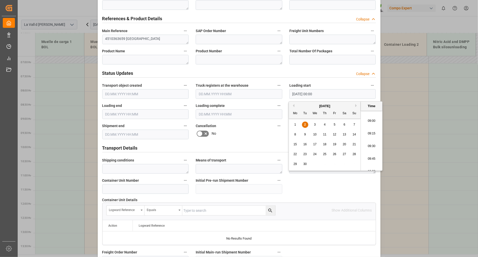
type input "[DATE] 09:30"
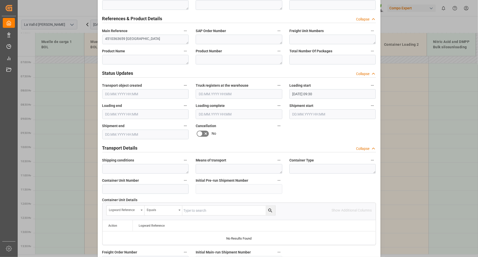
click at [121, 114] on input "text" at bounding box center [145, 114] width 87 height 10
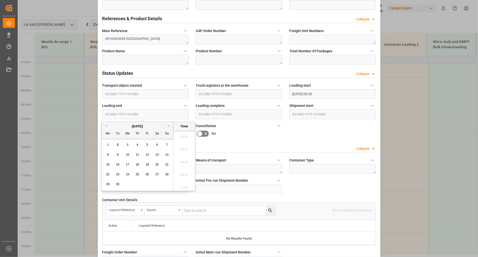
scroll to position [759, 0]
click at [117, 146] on span "2" at bounding box center [118, 145] width 2 height 4
click at [183, 137] on li "10:00" at bounding box center [184, 135] width 21 height 13
type input "[DATE] 10:00"
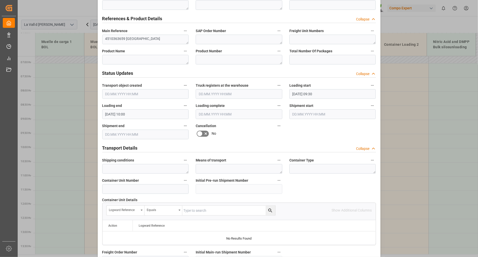
click at [256, 142] on div "Transport Details Collapse" at bounding box center [239, 148] width 281 height 14
drag, startPoint x: 246, startPoint y: 114, endPoint x: 242, endPoint y: 116, distance: 4.0
click at [245, 114] on input "text" at bounding box center [239, 114] width 87 height 10
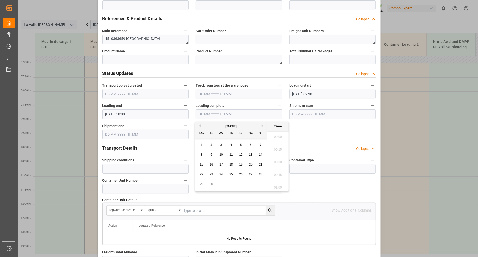
scroll to position [759, 0]
click at [211, 146] on span "2" at bounding box center [212, 145] width 2 height 4
click at [276, 166] on li "10:00" at bounding box center [277, 163] width 21 height 13
type input "[DATE] 10:00"
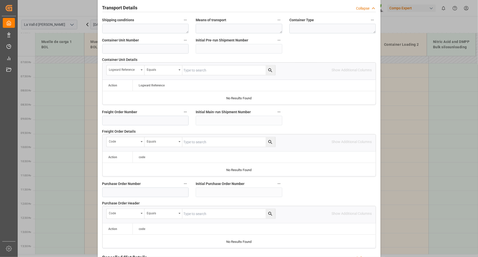
scroll to position [445, 0]
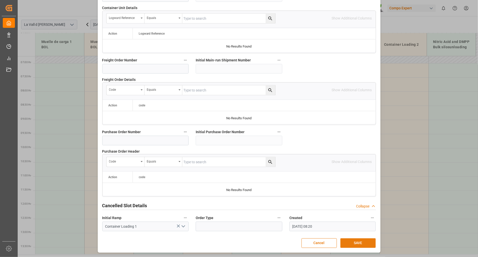
click at [354, 243] on button "SAVE" at bounding box center [358, 243] width 35 height 10
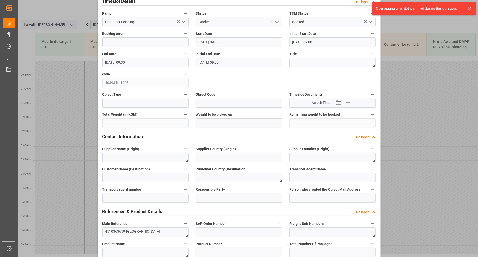
scroll to position [0, 0]
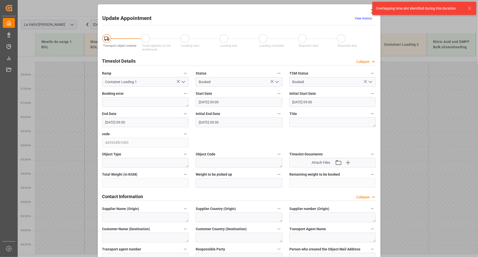
click at [371, 14] on div "Overlapping time slot identified during this duration." at bounding box center [424, 8] width 107 height 17
click at [370, 13] on icon at bounding box center [373, 11] width 7 height 7
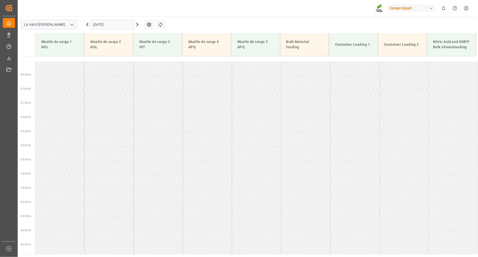
click at [120, 27] on input "[DATE]" at bounding box center [112, 25] width 44 height 10
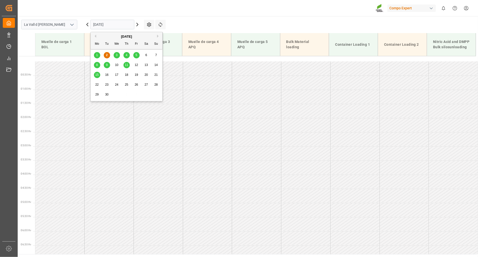
click at [97, 56] on span "1" at bounding box center [97, 55] width 2 height 4
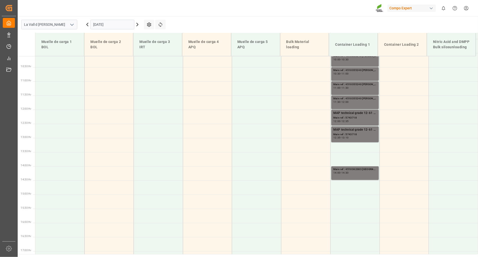
scroll to position [151, 0]
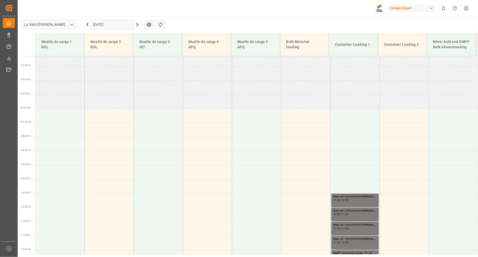
click at [111, 23] on input "[DATE]" at bounding box center [112, 25] width 44 height 10
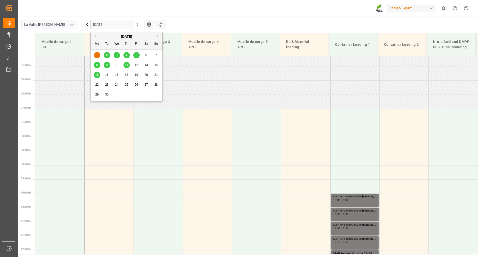
click at [108, 57] on div "2" at bounding box center [107, 55] width 6 height 6
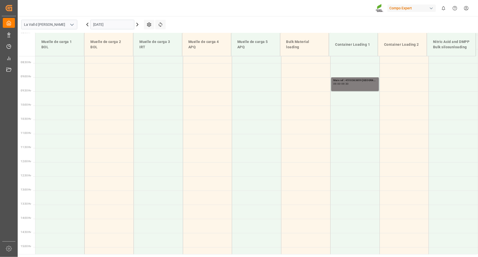
scroll to position [179, 0]
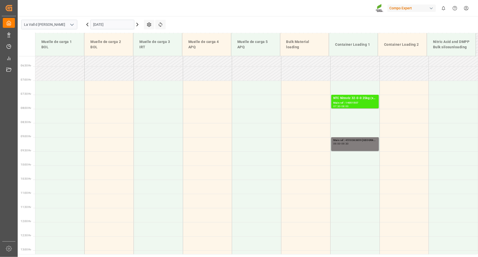
click at [347, 102] on div "Main ref : 14051507" at bounding box center [354, 103] width 43 height 4
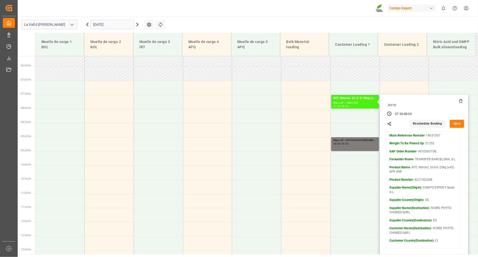
click at [457, 121] on button "Open" at bounding box center [457, 124] width 15 height 8
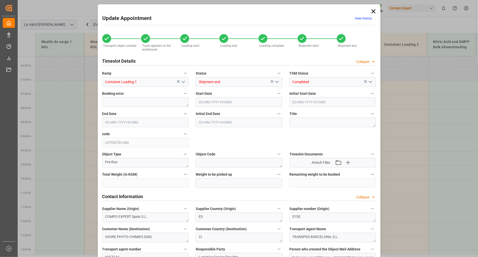
type input "21252"
type input "20"
type input "[DATE] 07:30"
type input "[DATE] 13:10"
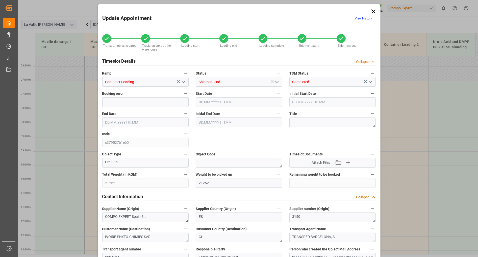
type input "[DATE] 08:00"
type input "[DATE] 13:30"
type input "[DATE] 10:37"
type input "[DATE] 13:49"
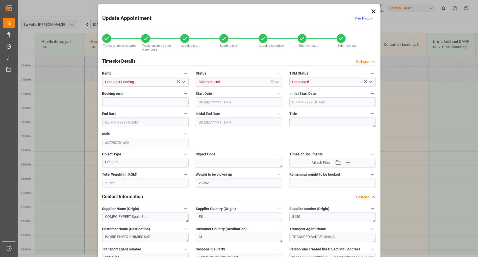
type input "[DATE] 14:14"
type input "[DATE] 09:51"
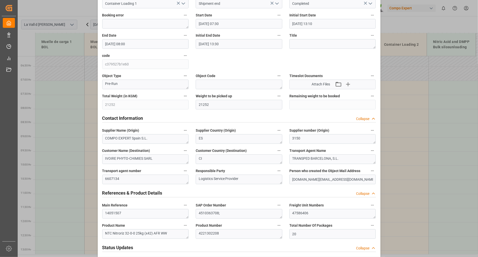
scroll to position [0, 0]
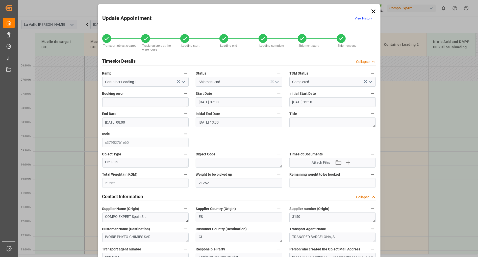
click at [372, 10] on icon at bounding box center [373, 11] width 7 height 7
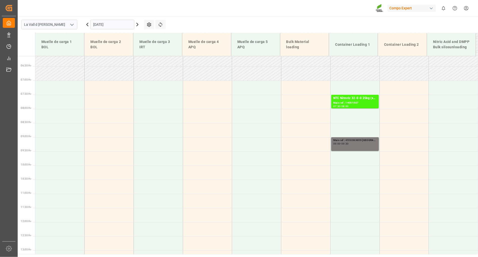
click at [119, 24] on input "[DATE]" at bounding box center [112, 25] width 44 height 10
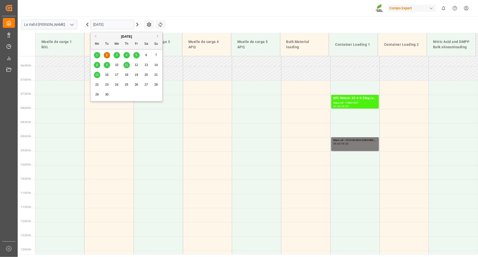
click at [95, 36] on button "Previous Month" at bounding box center [94, 36] width 3 height 3
click at [135, 85] on span "22" at bounding box center [136, 85] width 3 height 4
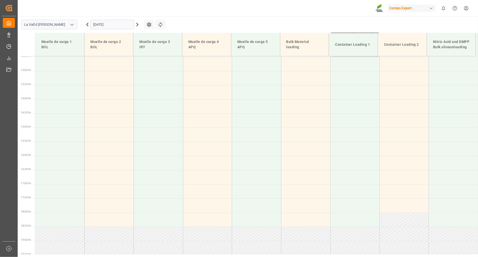
scroll to position [431, 0]
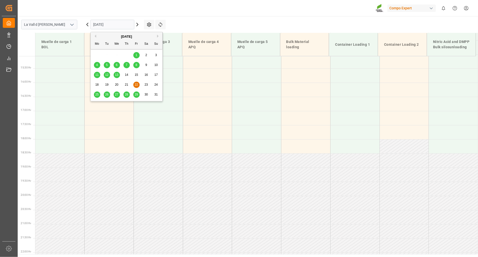
click at [100, 23] on input "[DATE]" at bounding box center [112, 25] width 44 height 10
click at [98, 94] on span "25" at bounding box center [96, 95] width 3 height 4
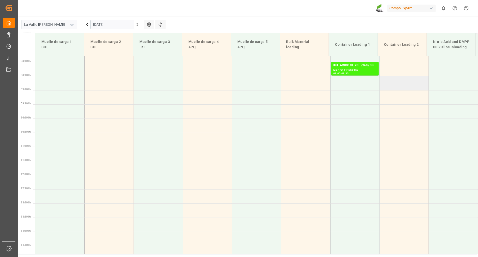
scroll to position [173, 0]
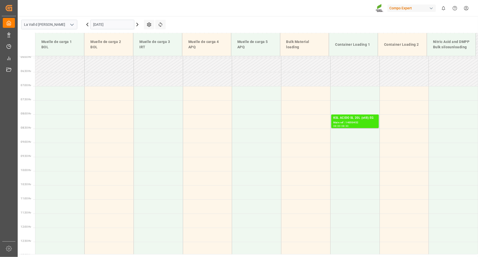
click at [350, 119] on div "KSL ACIDO SL 20L (x48) EG" at bounding box center [354, 117] width 43 height 5
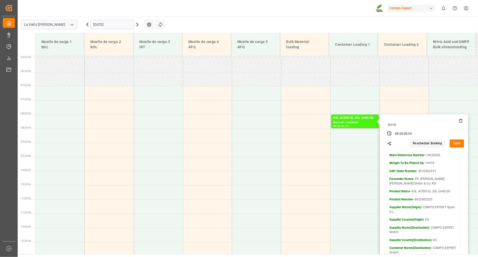
click at [455, 143] on button "Open" at bounding box center [457, 143] width 15 height 8
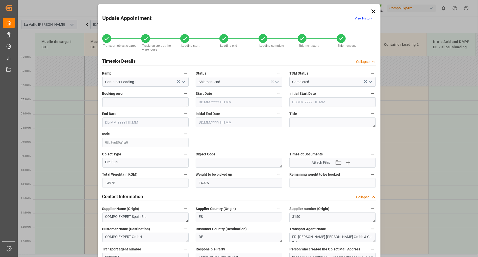
type input "[DATE] 08:00"
type input "[DATE] 08:30"
type input "[DATE] 13:56"
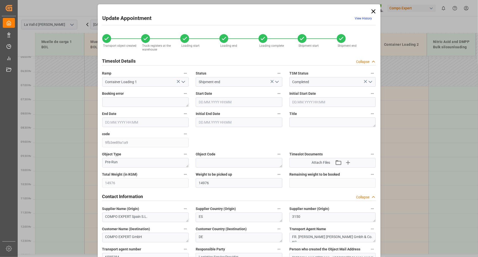
type input "[DATE] 08:02"
type input "[DATE] 08:30"
type input "[DATE] 08:52"
type input "[DATE] 08:59"
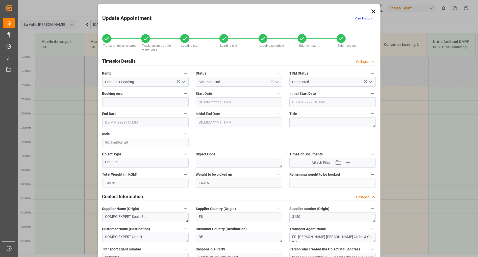
type input "[DATE] 08:59"
type input "[DATE] 09:21"
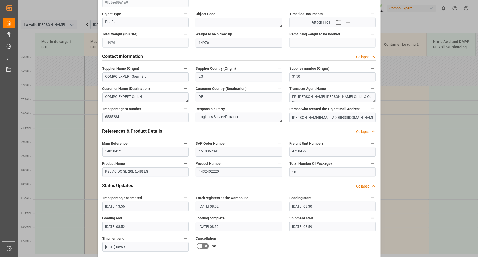
scroll to position [0, 0]
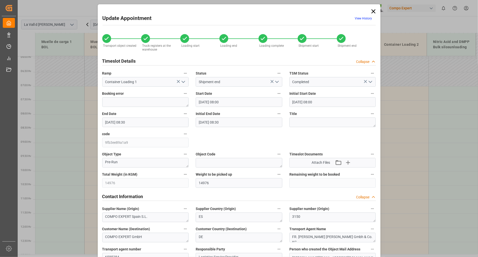
click at [372, 12] on icon at bounding box center [373, 11] width 4 height 4
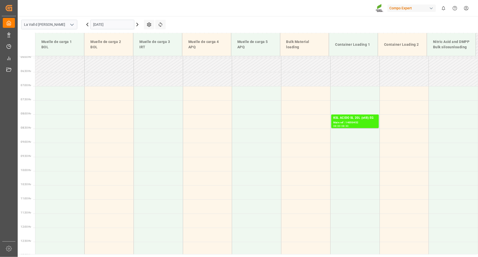
click at [117, 23] on input "[DATE]" at bounding box center [112, 25] width 44 height 10
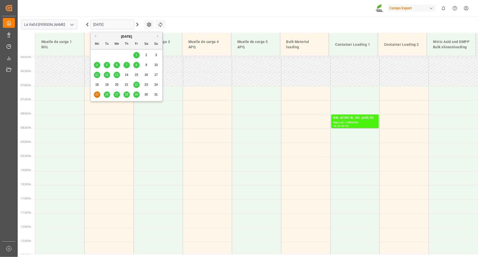
click at [158, 36] on button "Next Month" at bounding box center [158, 36] width 3 height 3
click at [106, 56] on span "2" at bounding box center [107, 55] width 2 height 4
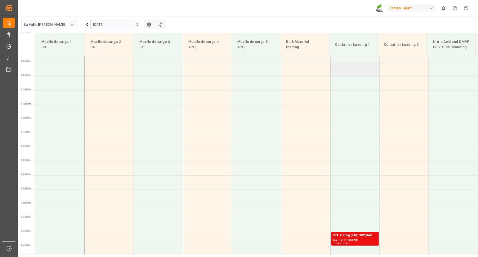
scroll to position [235, 0]
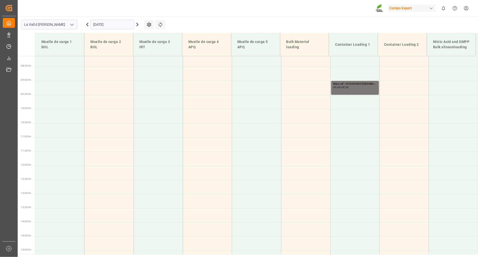
click at [349, 85] on div "Main ref : 4510363659 [GEOGRAPHIC_DATA]" at bounding box center [354, 84] width 43 height 4
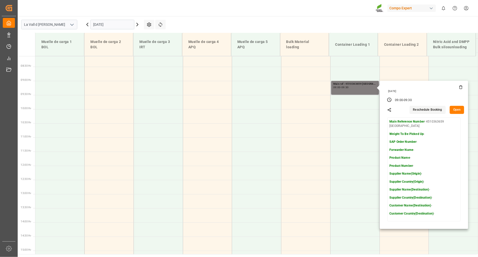
click at [458, 112] on button "Open" at bounding box center [457, 110] width 15 height 8
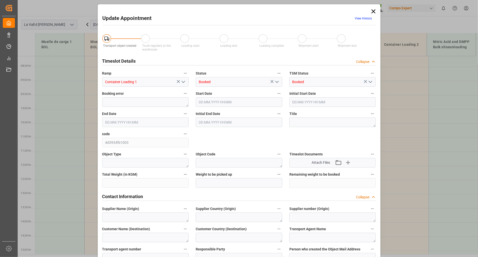
type input "[DATE] 09:00"
type input "[DATE] 09:30"
type input "[DATE] 08:20"
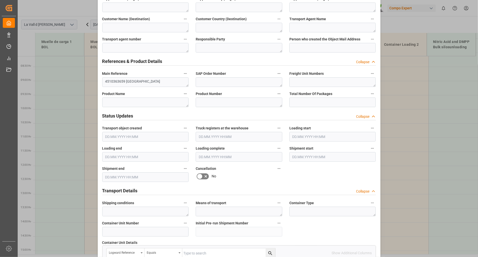
scroll to position [253, 0]
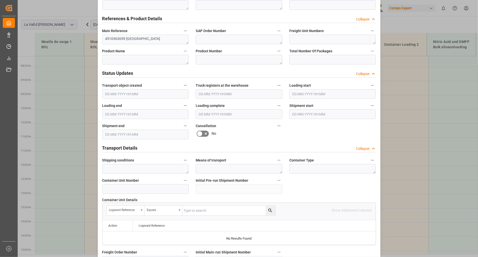
click at [124, 92] on input "text" at bounding box center [145, 94] width 87 height 10
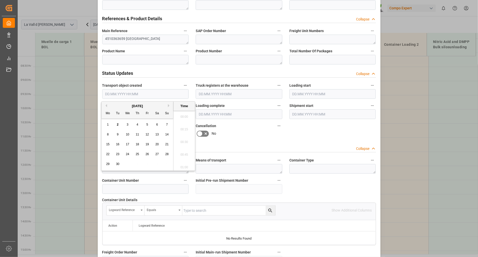
scroll to position [759, 0]
click at [124, 92] on input "text" at bounding box center [145, 94] width 87 height 10
click at [224, 87] on span "Truck registers at the warehouse" at bounding box center [222, 85] width 53 height 5
click at [276, 87] on button "Truck registers at the warehouse" at bounding box center [279, 85] width 7 height 7
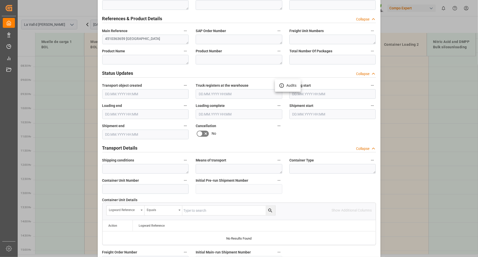
click at [222, 94] on div at bounding box center [239, 128] width 478 height 257
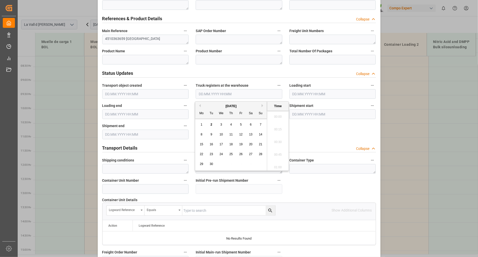
click at [221, 94] on input "text" at bounding box center [239, 94] width 87 height 10
click at [212, 126] on span "2" at bounding box center [212, 125] width 2 height 4
click at [276, 132] on li "09:15" at bounding box center [277, 133] width 21 height 13
type input "[DATE] 09:15"
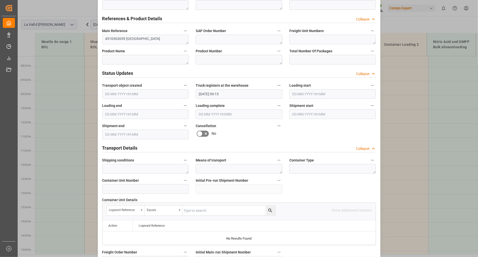
click at [318, 94] on input "text" at bounding box center [332, 94] width 87 height 10
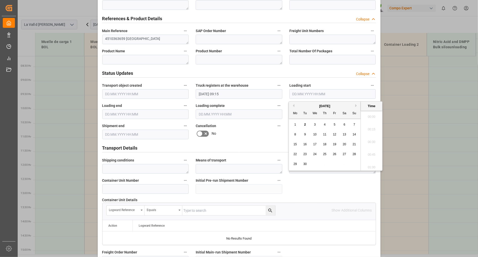
scroll to position [759, 0]
click at [305, 125] on span "2" at bounding box center [305, 125] width 2 height 4
click at [371, 120] on li "09:30" at bounding box center [371, 118] width 21 height 13
type input "[DATE] 09:30"
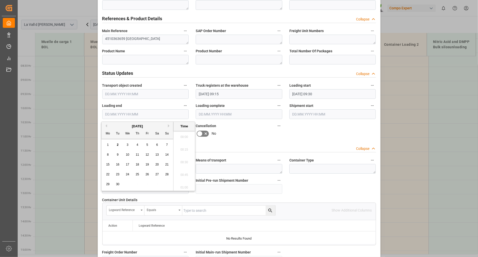
click at [119, 114] on input "text" at bounding box center [145, 114] width 87 height 10
click at [117, 146] on span "2" at bounding box center [118, 145] width 2 height 4
click at [184, 135] on li "10:00" at bounding box center [184, 135] width 21 height 13
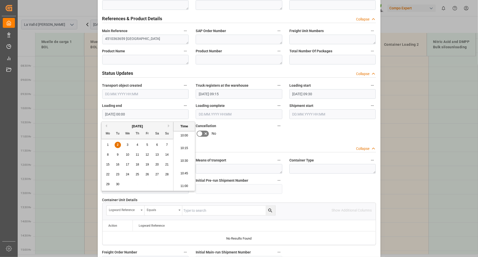
type input "[DATE] 10:00"
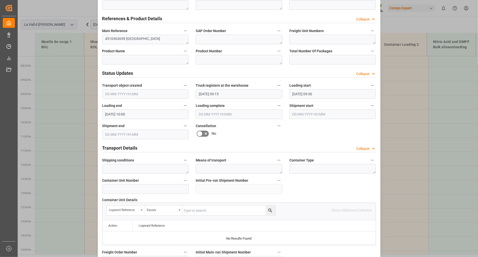
click at [210, 114] on input "text" at bounding box center [239, 114] width 87 height 10
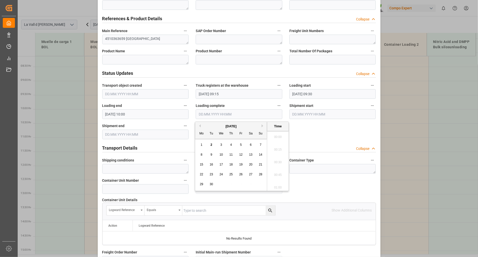
scroll to position [759, 0]
click at [213, 145] on div "2" at bounding box center [211, 145] width 6 height 6
click at [278, 140] on li "10:00" at bounding box center [277, 135] width 21 height 13
type input "[DATE] 10:00"
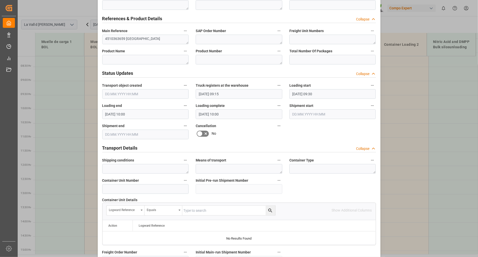
click at [332, 114] on input "text" at bounding box center [332, 114] width 87 height 10
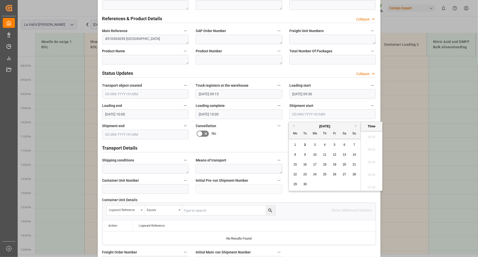
scroll to position [759, 0]
click at [306, 146] on span "2" at bounding box center [305, 145] width 2 height 4
click at [371, 137] on li "10:00" at bounding box center [371, 135] width 21 height 13
type input "[DATE] 10:00"
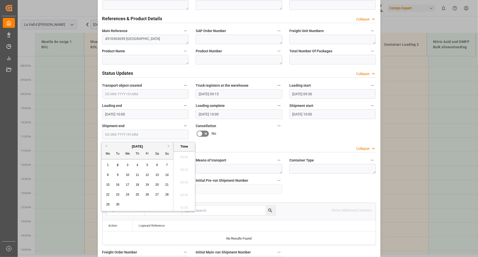
click at [140, 136] on input "text" at bounding box center [145, 135] width 87 height 10
click at [119, 165] on div "2" at bounding box center [118, 165] width 6 height 6
click at [187, 185] on li "10:00" at bounding box center [184, 184] width 21 height 13
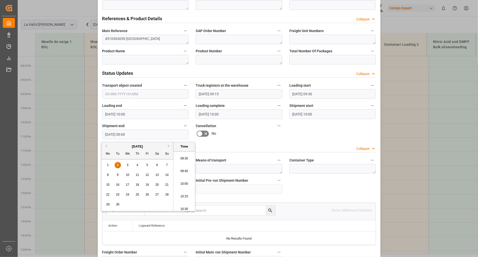
type input "[DATE] 10:00"
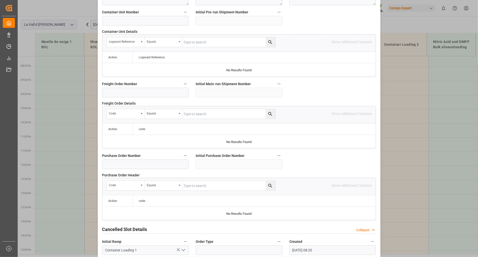
scroll to position [445, 0]
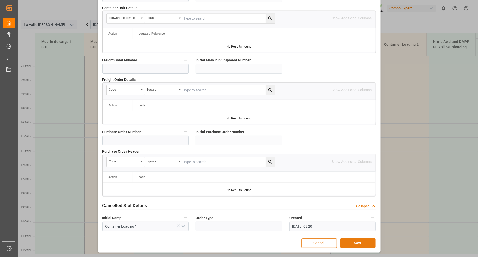
click at [358, 244] on button "SAVE" at bounding box center [358, 243] width 35 height 10
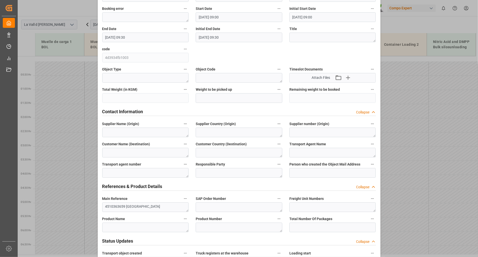
scroll to position [0, 0]
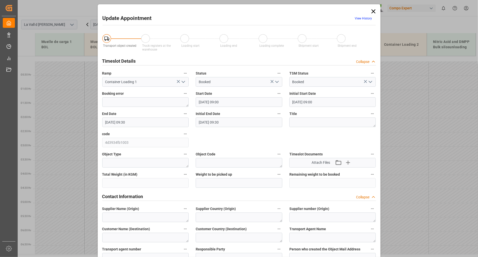
click at [374, 11] on icon at bounding box center [373, 11] width 7 height 7
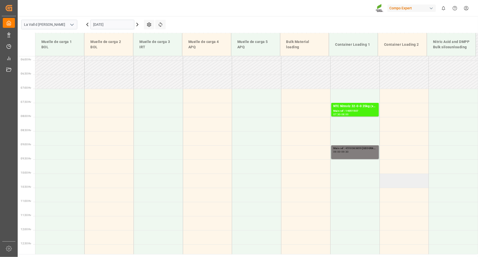
scroll to position [168, 0]
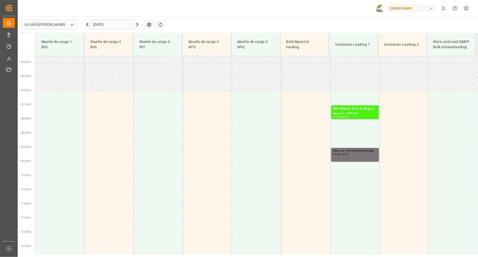
click at [347, 152] on div "Main ref : 4510363659 [GEOGRAPHIC_DATA]" at bounding box center [354, 151] width 43 height 4
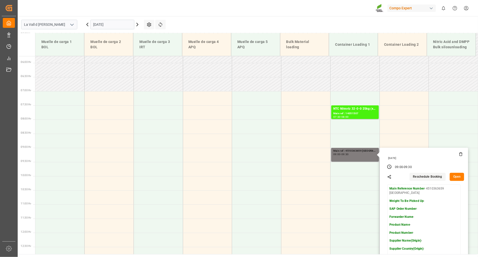
click at [456, 177] on button "Open" at bounding box center [457, 177] width 15 height 8
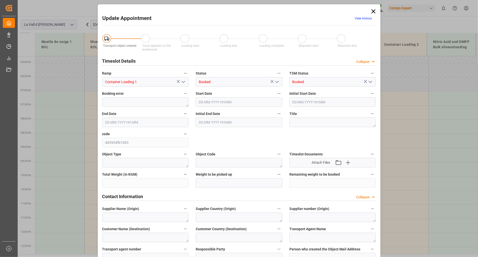
type input "[DATE] 09:00"
type input "[DATE] 09:30"
type input "[DATE] 08:20"
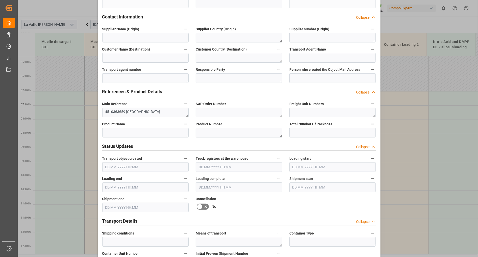
scroll to position [224, 0]
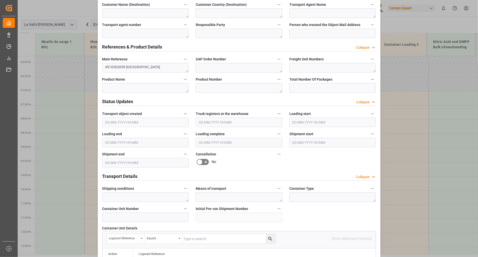
click at [126, 122] on input "text" at bounding box center [145, 122] width 87 height 10
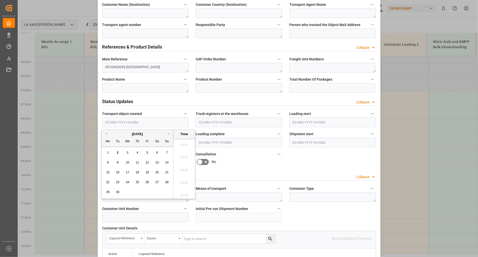
scroll to position [759, 0]
click at [116, 152] on div "2" at bounding box center [118, 153] width 6 height 6
click at [181, 148] on li "09:00" at bounding box center [184, 149] width 21 height 13
type input "[DATE] 09:00"
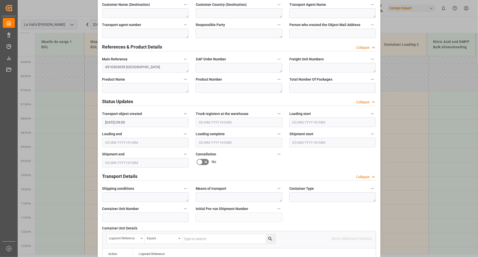
click at [210, 122] on input "text" at bounding box center [239, 122] width 87 height 10
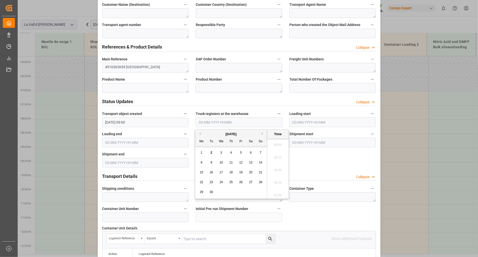
scroll to position [759, 0]
click at [148, 124] on input "[DATE] 09:00" at bounding box center [145, 122] width 87 height 10
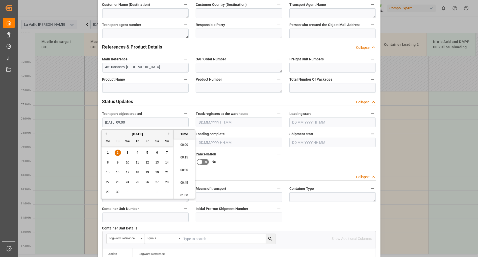
scroll to position [431, 0]
drag, startPoint x: 127, startPoint y: 119, endPoint x: 82, endPoint y: 114, distance: 45.5
click at [82, 114] on div "Update Appointment View History Transport object created Truck registers at the…" at bounding box center [239, 128] width 478 height 257
click at [230, 117] on input "text" at bounding box center [239, 122] width 87 height 10
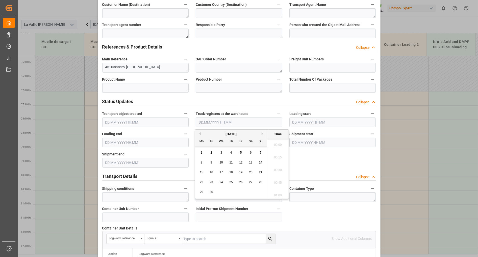
scroll to position [759, 0]
click at [210, 153] on div "2" at bounding box center [211, 153] width 6 height 6
click at [276, 176] on li "09:00" at bounding box center [277, 177] width 21 height 13
type input "[DATE] 09:00"
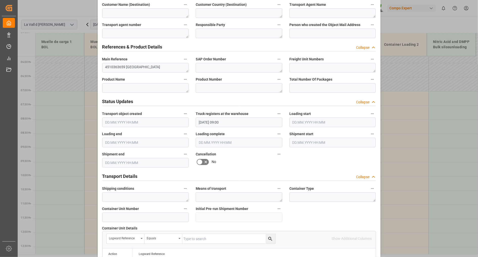
click at [347, 125] on input "text" at bounding box center [332, 122] width 87 height 10
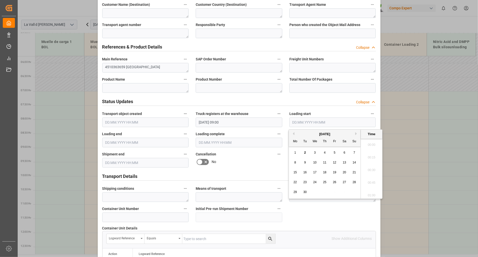
scroll to position [759, 0]
click at [306, 153] on div "2" at bounding box center [305, 153] width 6 height 6
click at [367, 152] on li "09:00" at bounding box center [371, 149] width 21 height 13
type input "[DATE] 09:00"
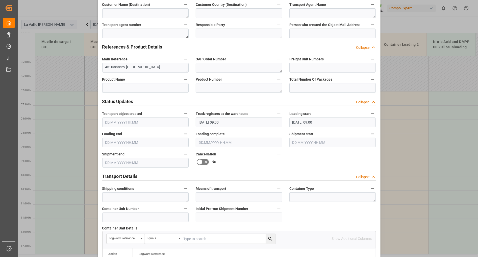
click at [141, 143] on input "text" at bounding box center [145, 143] width 87 height 10
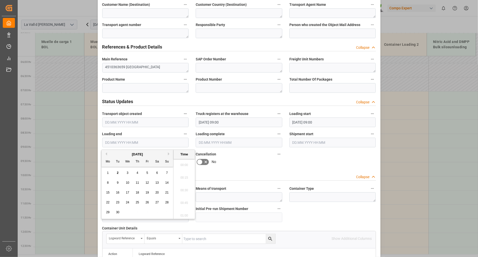
scroll to position [759, 0]
click at [117, 173] on span "2" at bounding box center [118, 173] width 2 height 4
click at [184, 167] on li "09:30" at bounding box center [184, 166] width 21 height 13
type input "[DATE] 09:30"
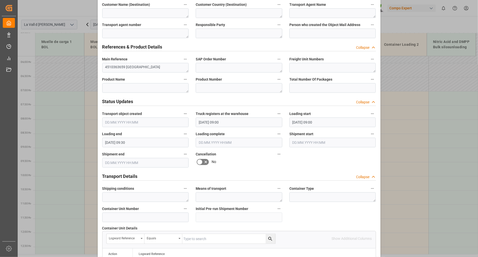
click at [241, 141] on input "text" at bounding box center [239, 143] width 87 height 10
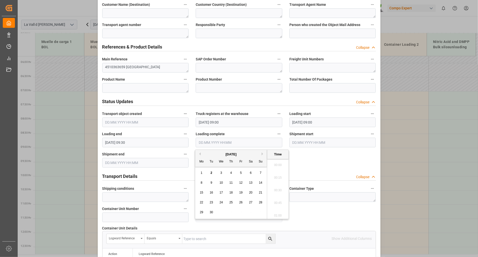
scroll to position [759, 0]
click at [212, 172] on span "2" at bounding box center [212, 173] width 2 height 4
click at [280, 196] on li "09:30" at bounding box center [277, 194] width 21 height 13
type input "[DATE] 09:30"
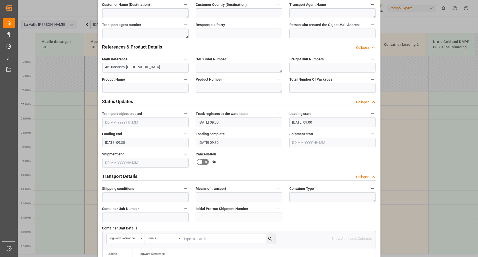
click at [325, 142] on input "text" at bounding box center [332, 143] width 87 height 10
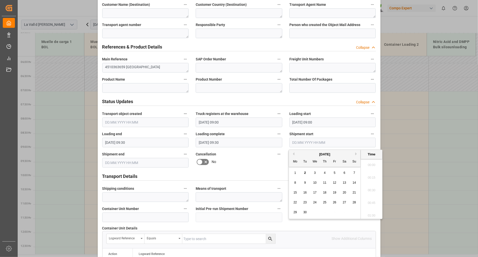
scroll to position [759, 0]
click at [306, 173] on span "2" at bounding box center [305, 173] width 2 height 4
click at [370, 166] on li "09:30" at bounding box center [371, 166] width 21 height 13
type input "[DATE] 09:30"
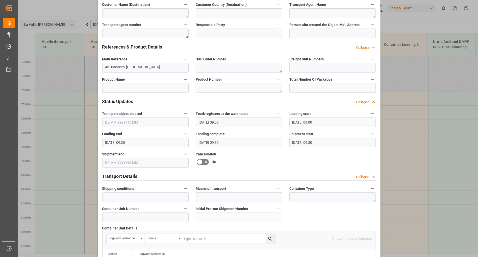
click at [148, 165] on input "text" at bounding box center [145, 163] width 87 height 10
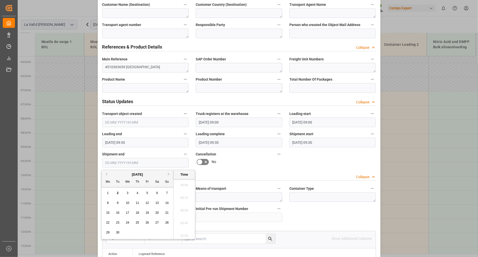
scroll to position [759, 0]
click at [118, 192] on span "2" at bounding box center [118, 193] width 2 height 4
click at [184, 188] on li "09:30" at bounding box center [184, 186] width 21 height 13
type input "[DATE] 09:30"
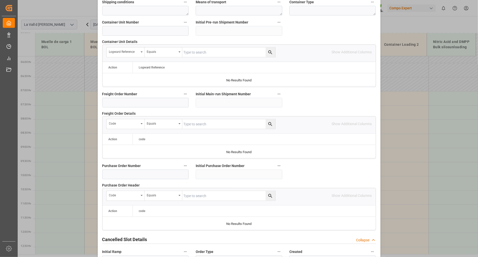
scroll to position [445, 0]
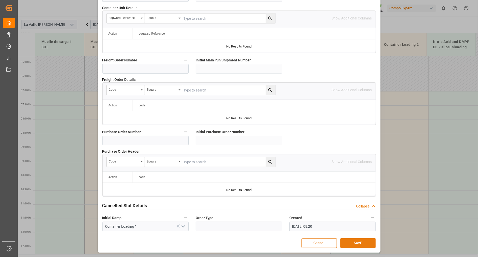
click at [352, 243] on button "SAVE" at bounding box center [358, 243] width 35 height 10
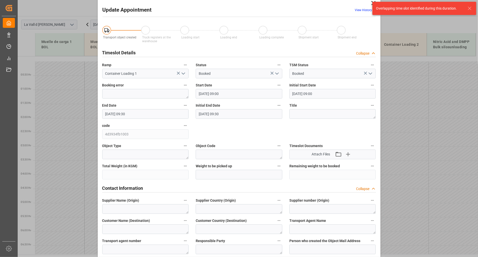
scroll to position [0, 0]
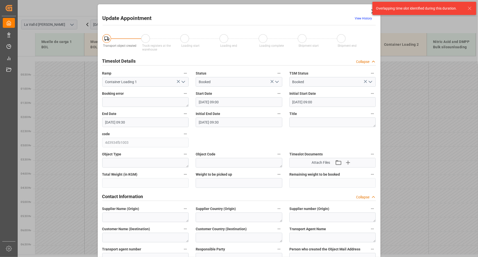
click at [470, 9] on icon at bounding box center [470, 8] width 6 height 6
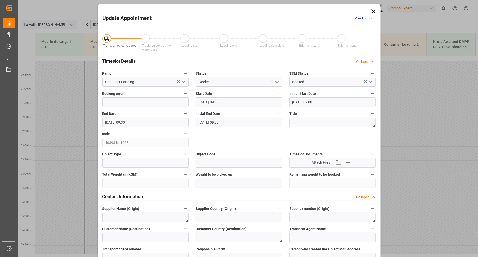
click at [373, 11] on icon at bounding box center [373, 11] width 7 height 7
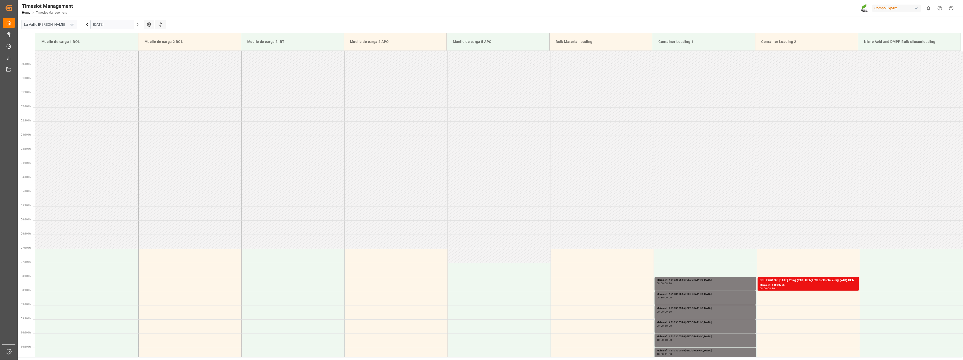
scroll to position [215, 0]
